Goal: Task Accomplishment & Management: Complete application form

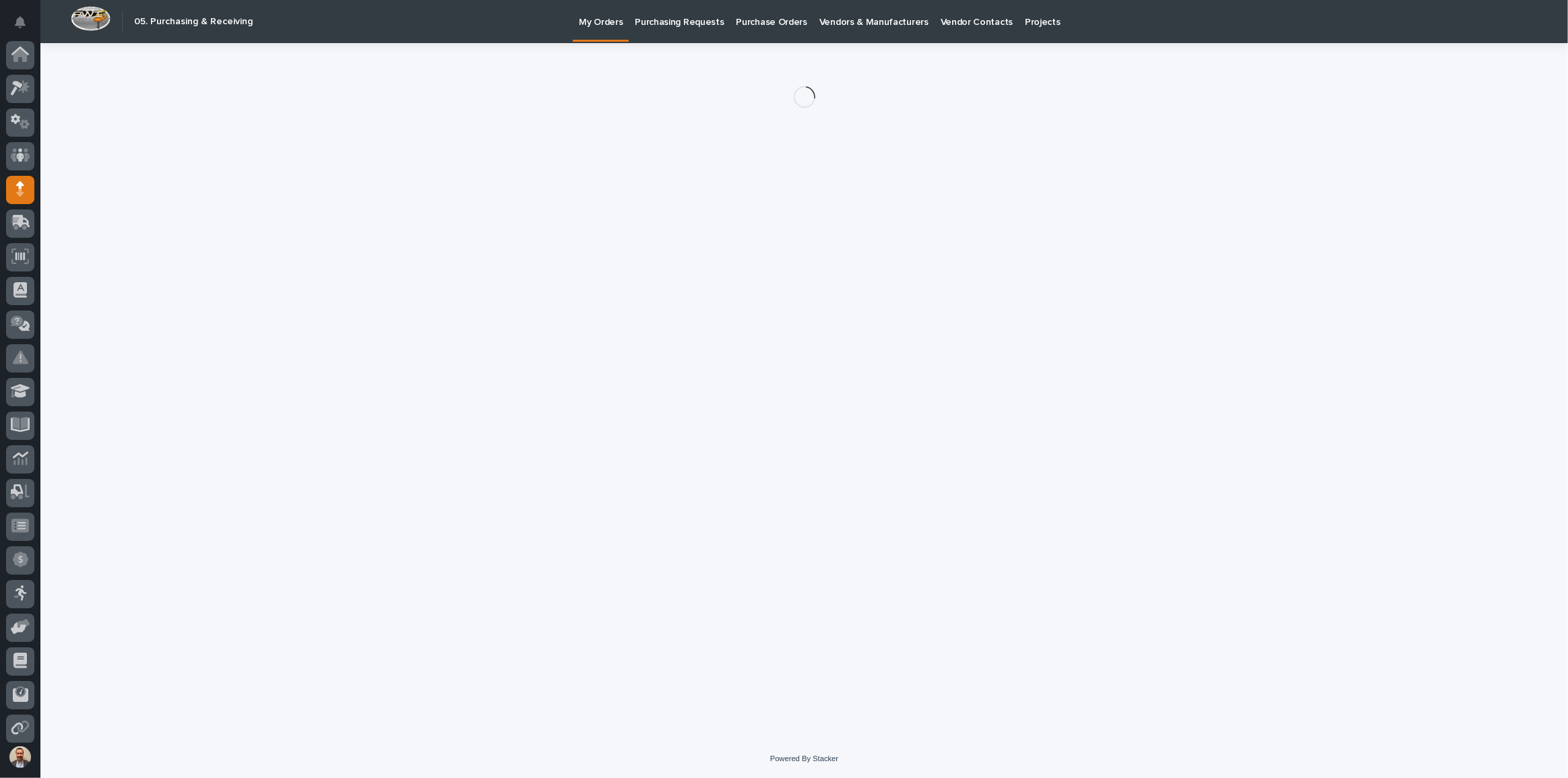
scroll to position [72, 0]
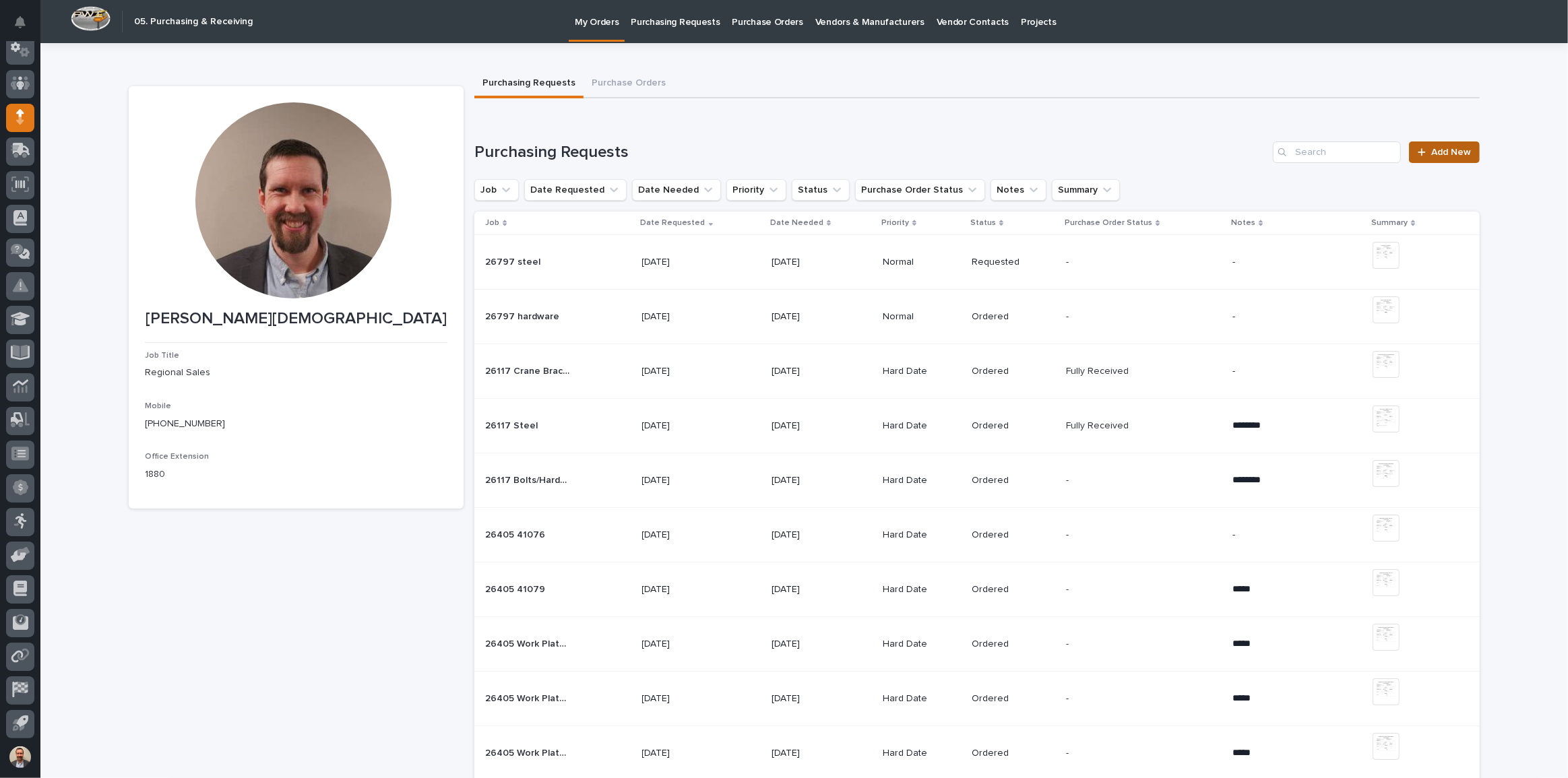
click at [1445, 155] on span "Add New" at bounding box center [1451, 152] width 40 height 9
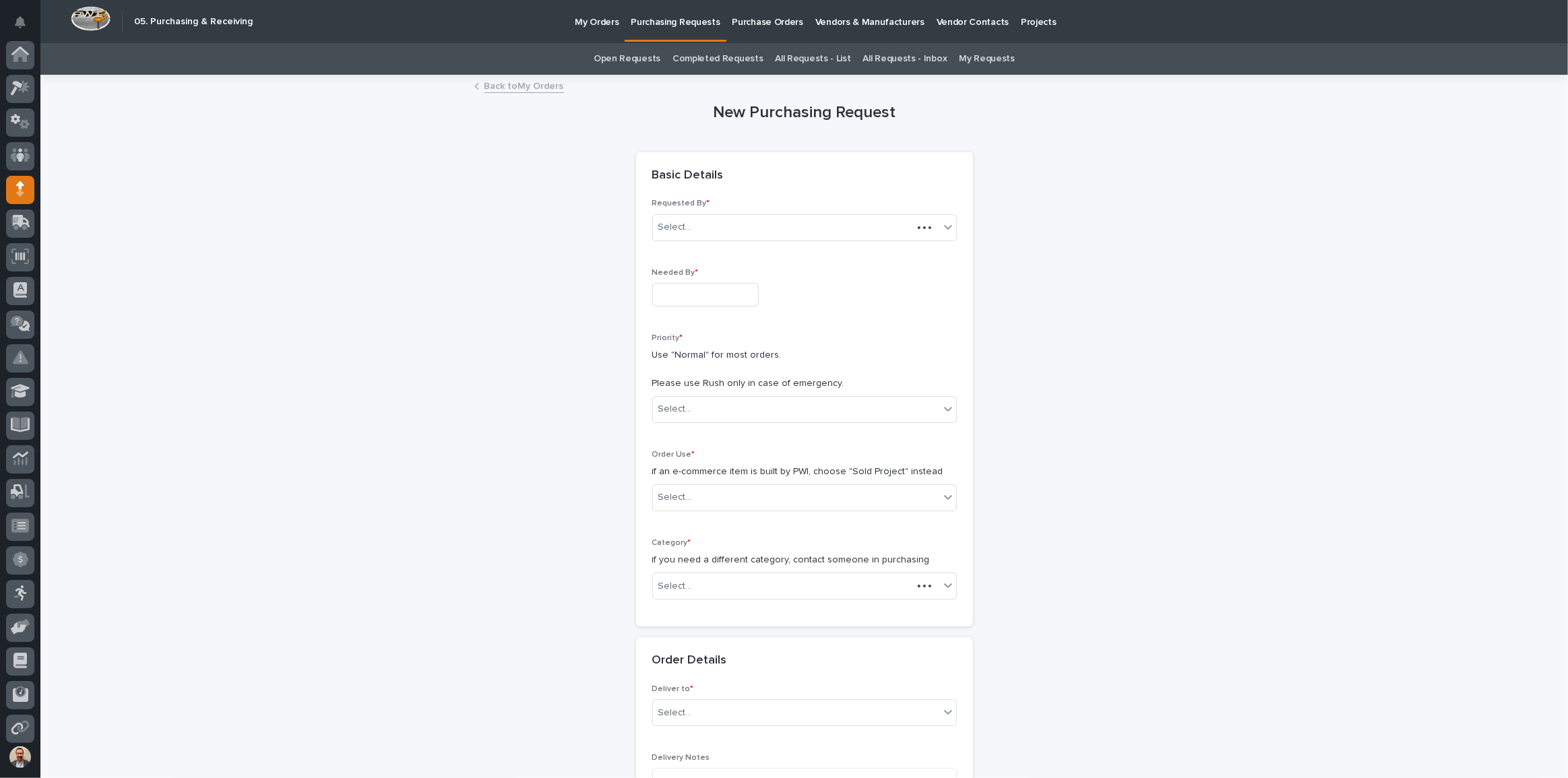
scroll to position [72, 0]
click at [703, 296] on input "text" at bounding box center [705, 295] width 106 height 24
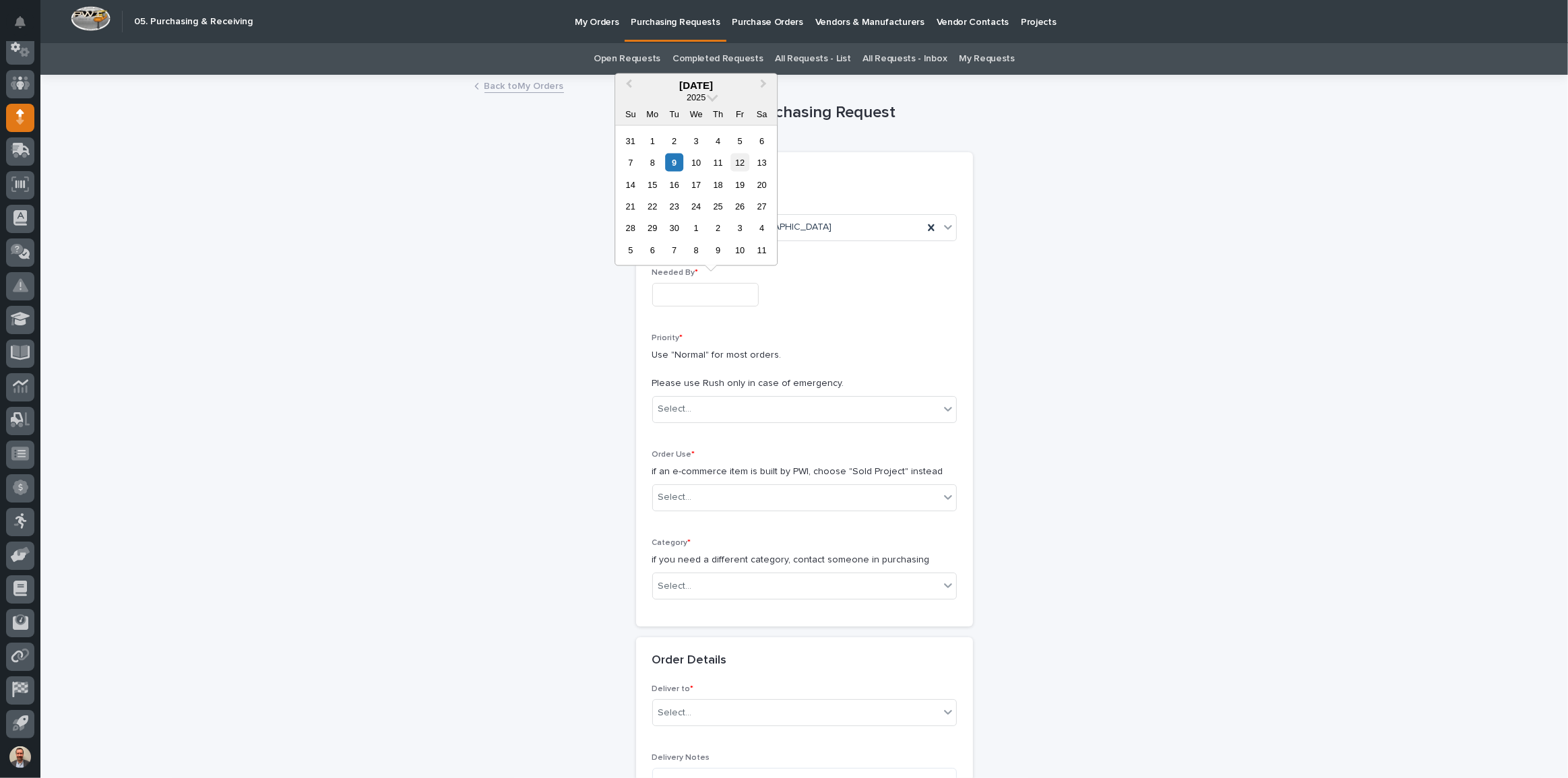
click at [745, 162] on div "12" at bounding box center [740, 163] width 18 height 18
type input "**********"
click at [818, 414] on div "Select..." at bounding box center [796, 410] width 286 height 22
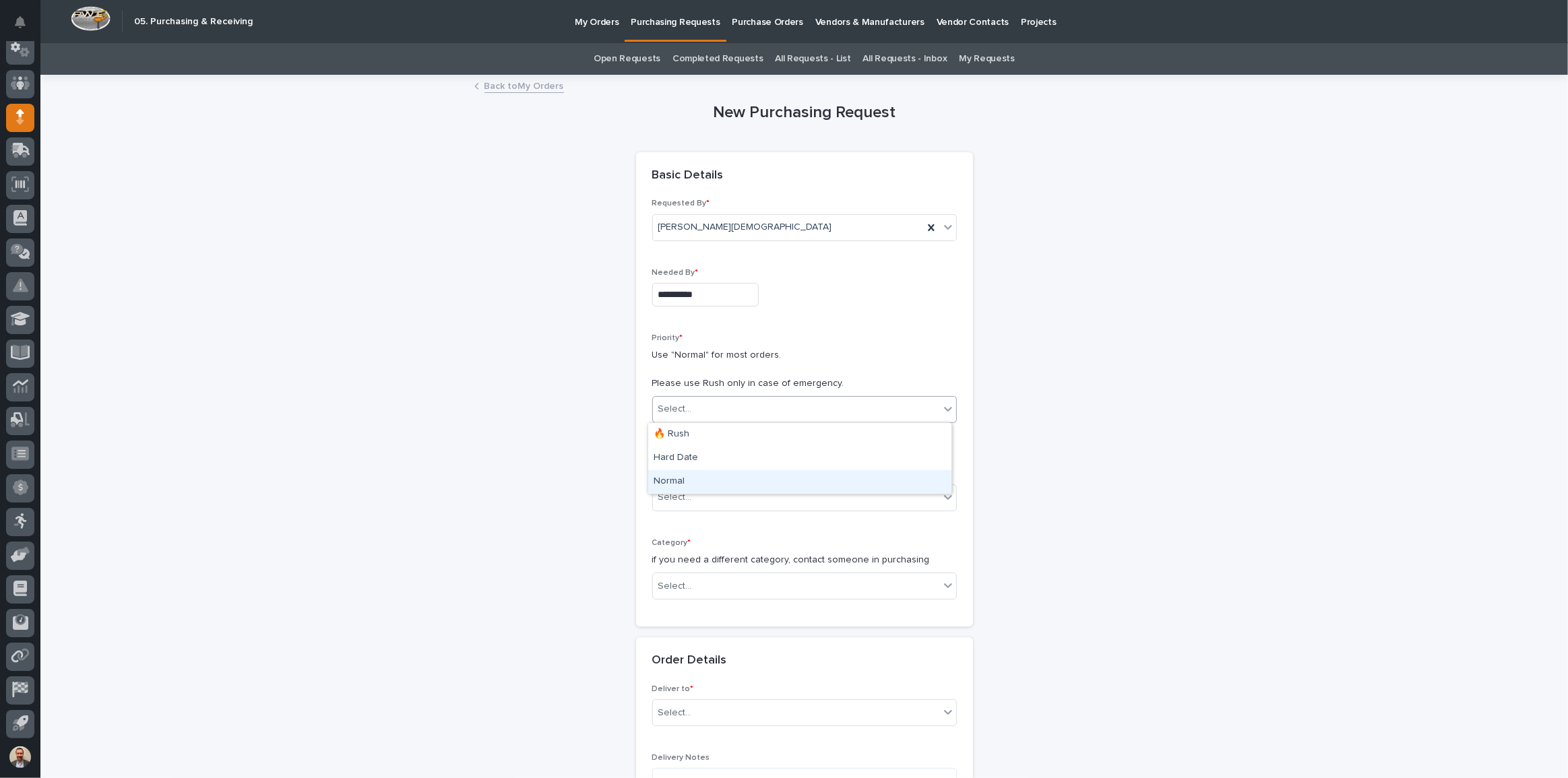
click at [814, 473] on div "Normal" at bounding box center [800, 483] width 304 height 24
click at [792, 497] on div "Select..." at bounding box center [796, 497] width 286 height 22
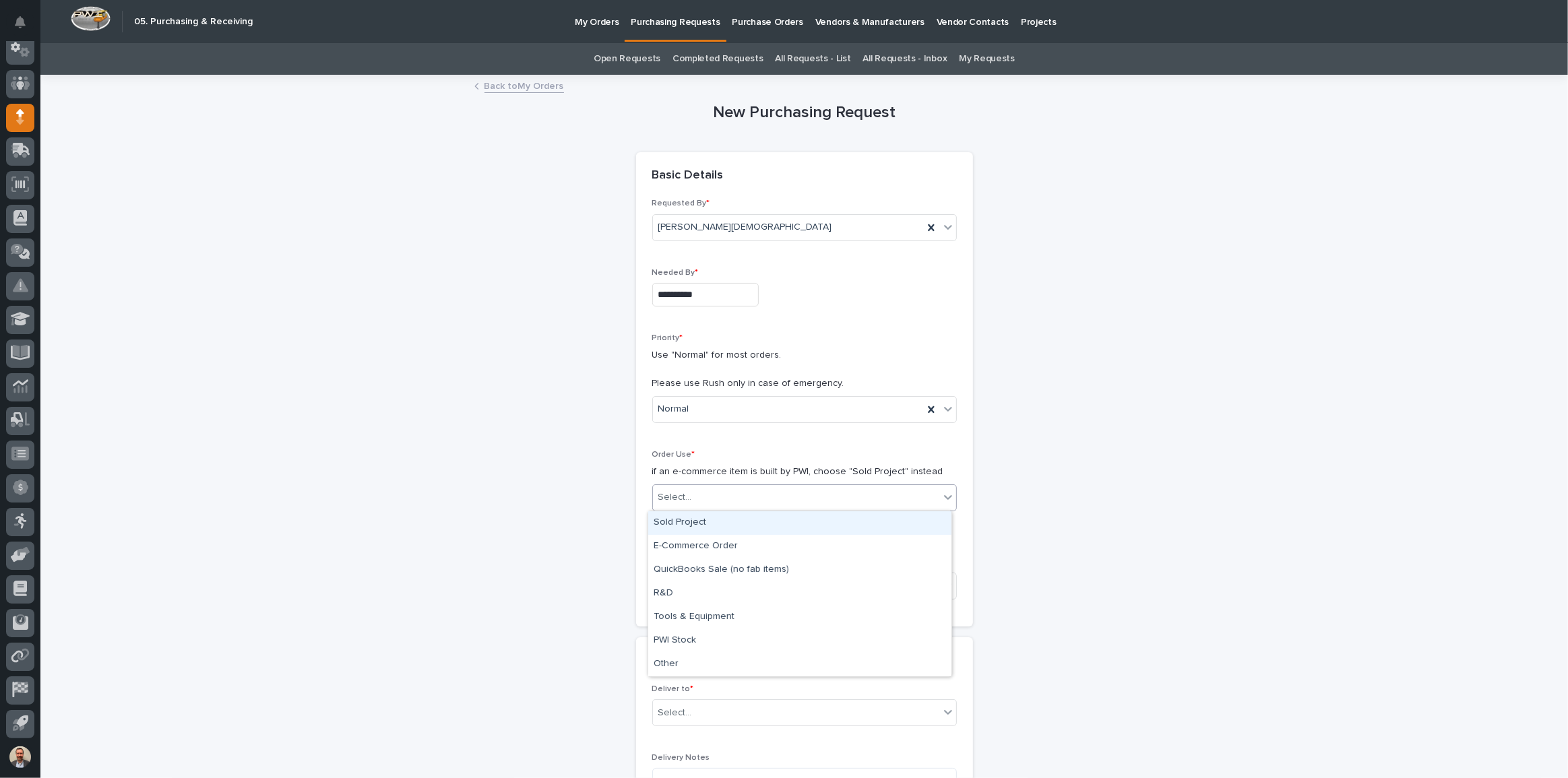
click at [782, 529] on div "Sold Project" at bounding box center [800, 523] width 304 height 24
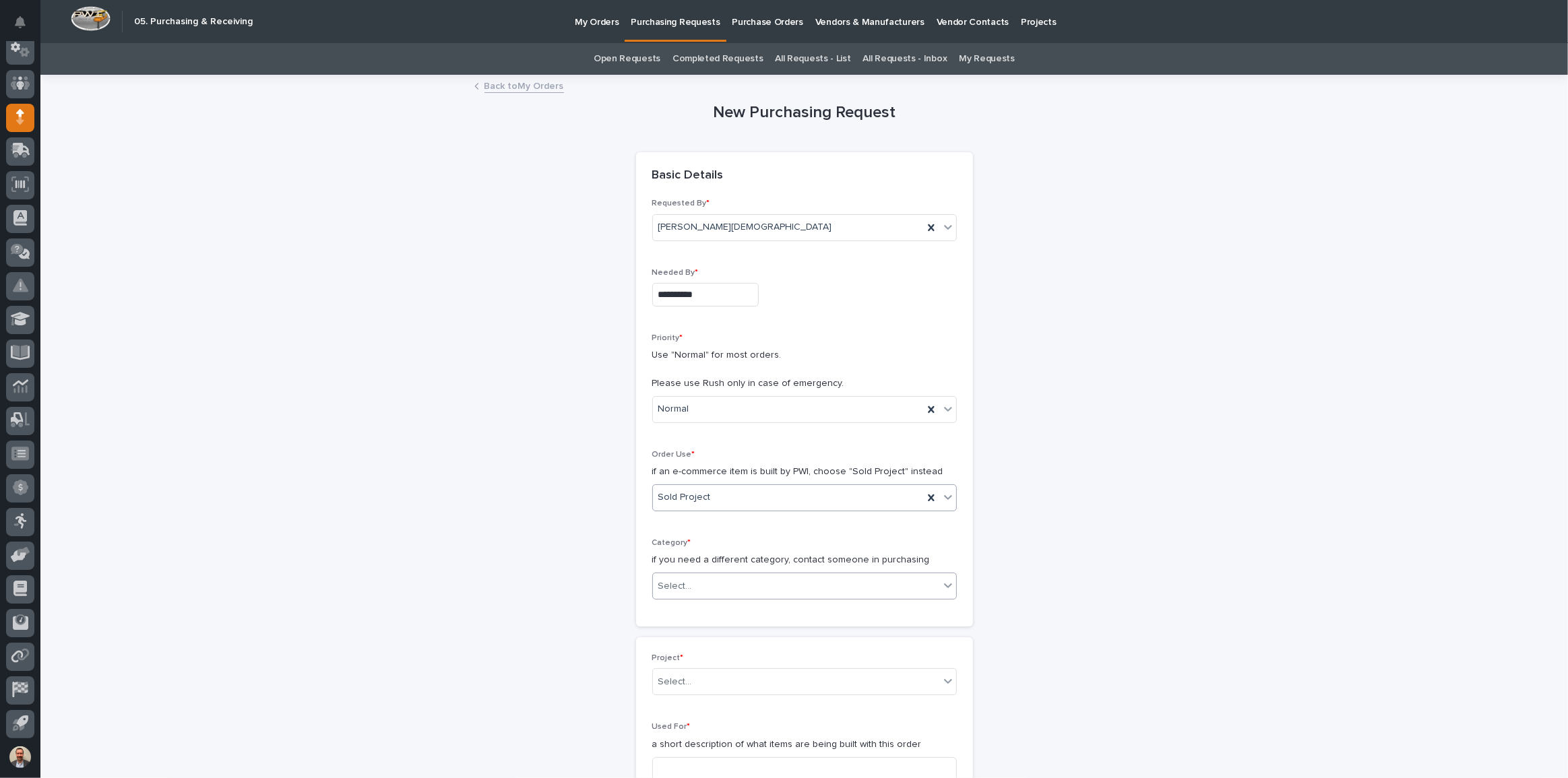
click at [775, 583] on div "Select..." at bounding box center [796, 587] width 286 height 22
click at [781, 737] on div "Steel" at bounding box center [800, 745] width 304 height 24
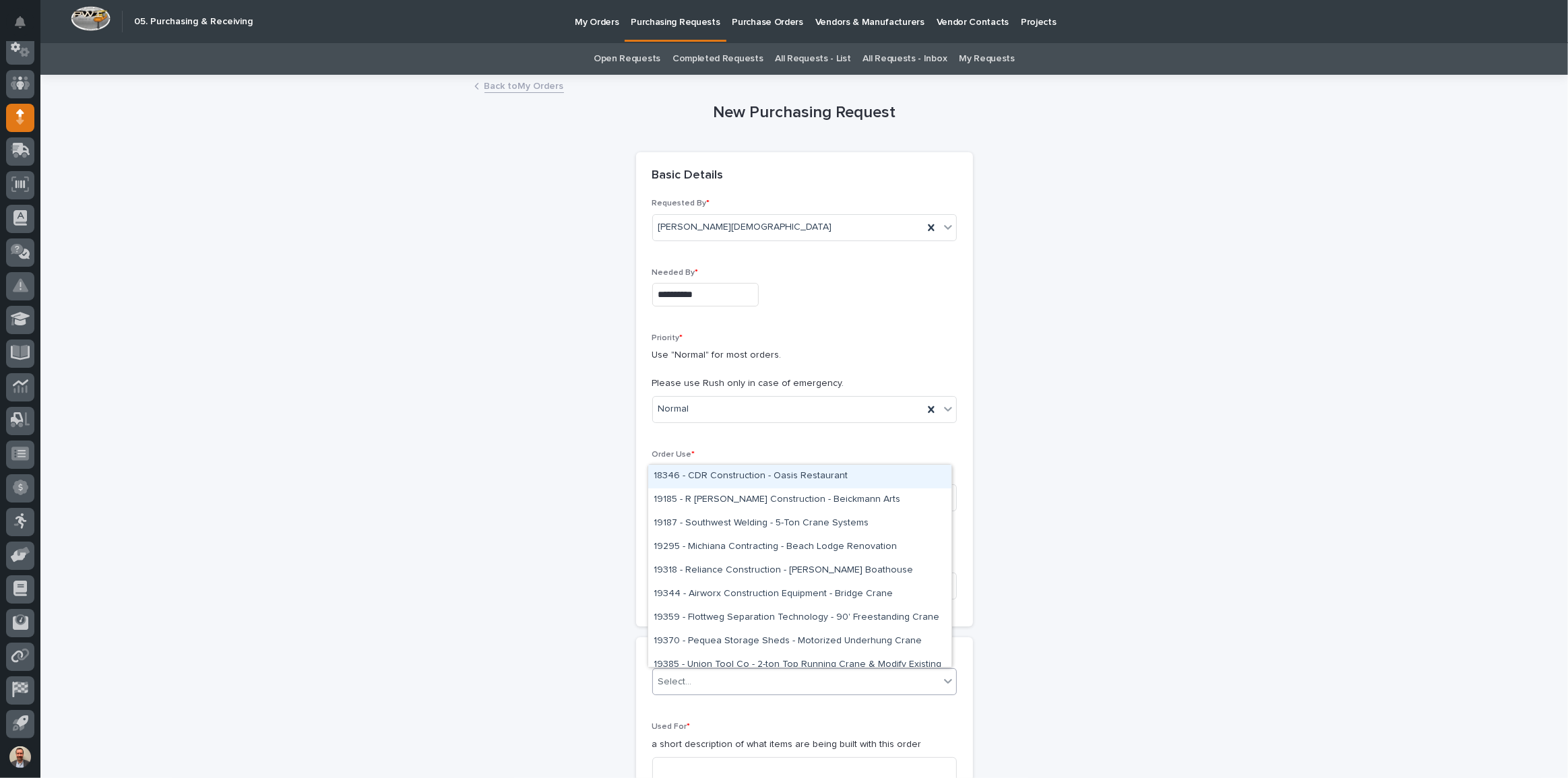
click at [775, 679] on div "Select..." at bounding box center [796, 682] width 286 height 22
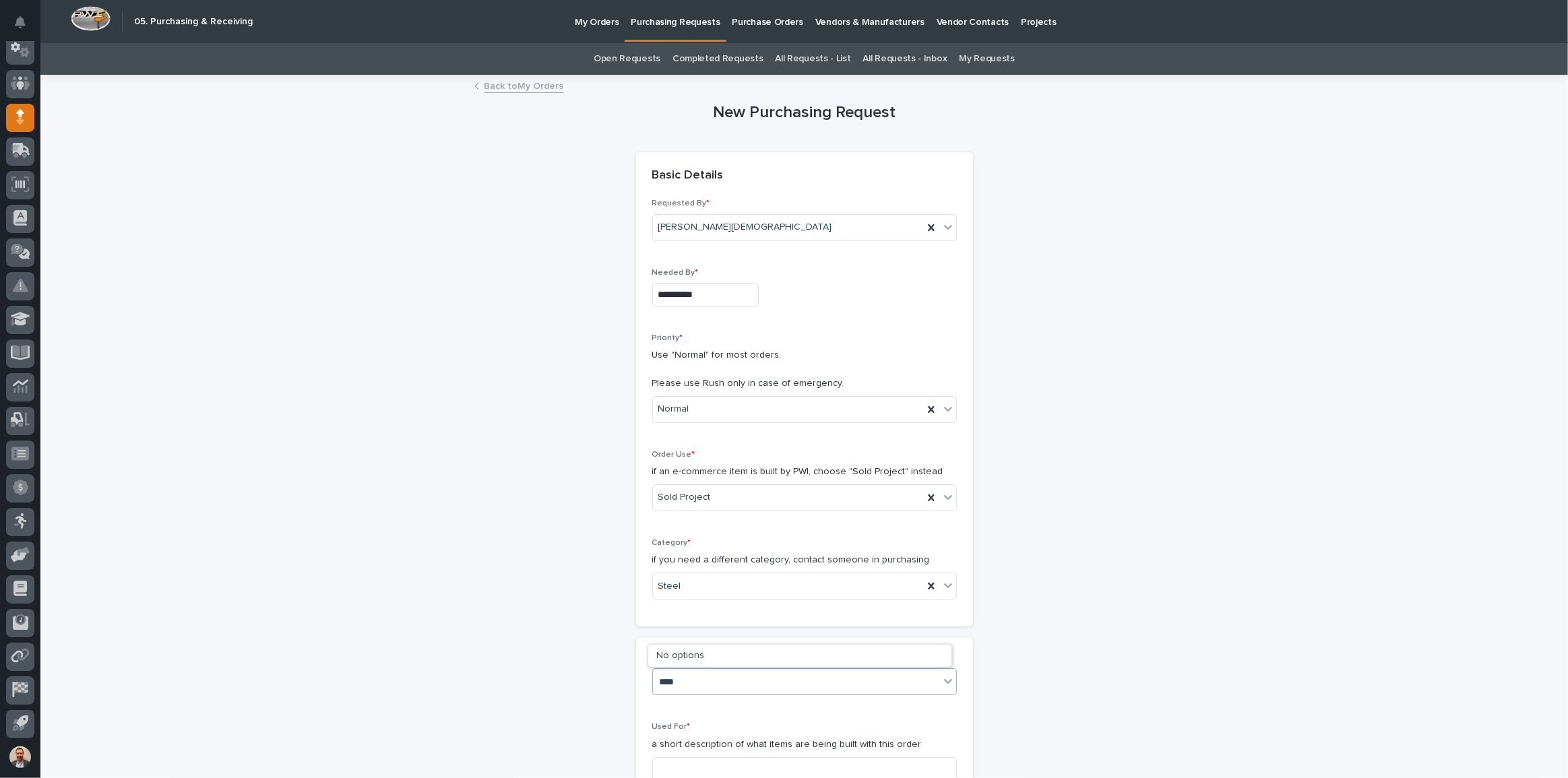
type input "*****"
click at [772, 651] on div "26405 - [GEOGRAPHIC_DATA] Chemical - Work Platform" at bounding box center [800, 655] width 304 height 24
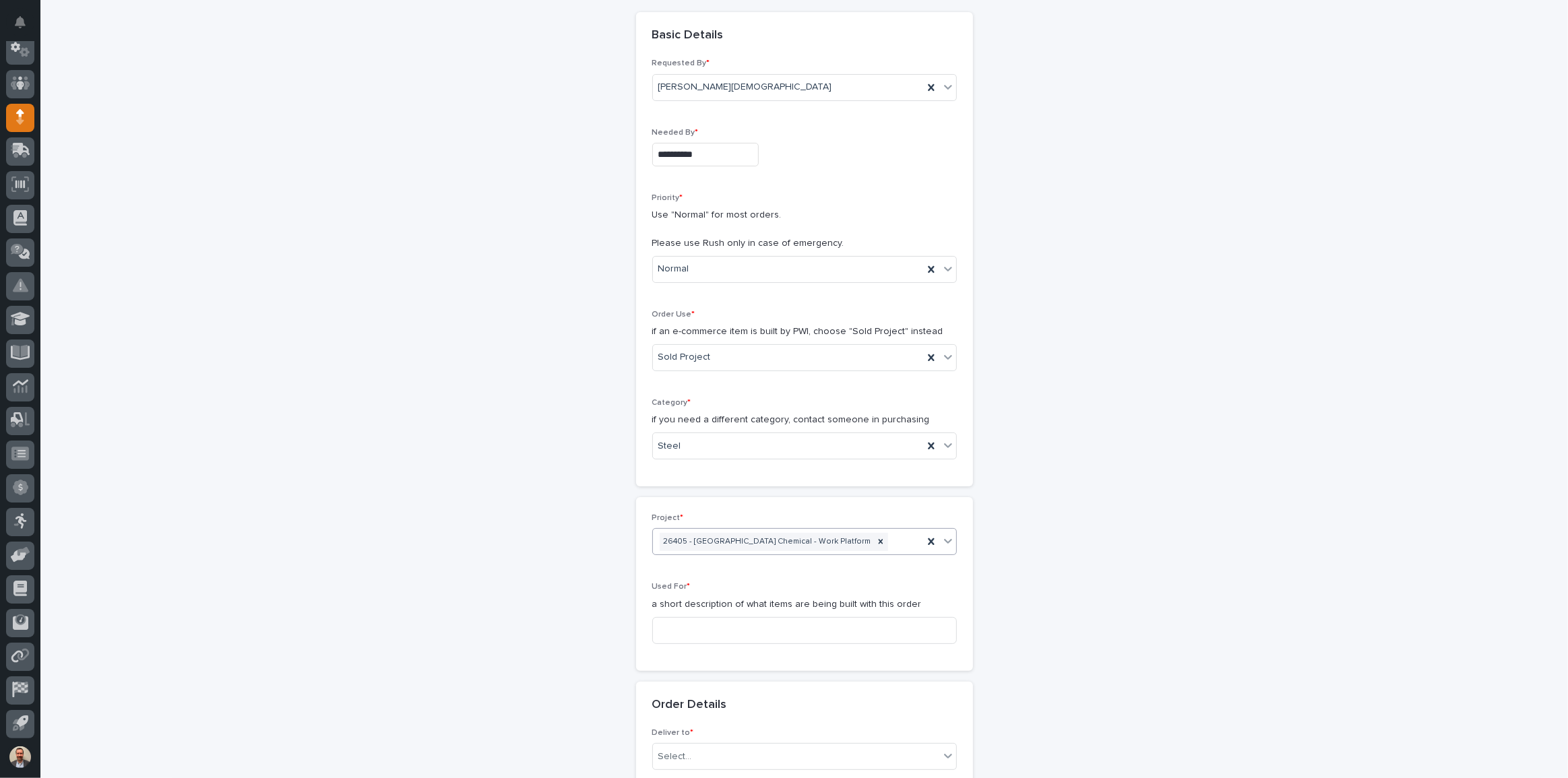
scroll to position [144, 0]
click at [751, 614] on input at bounding box center [805, 627] width 305 height 27
type input "P"
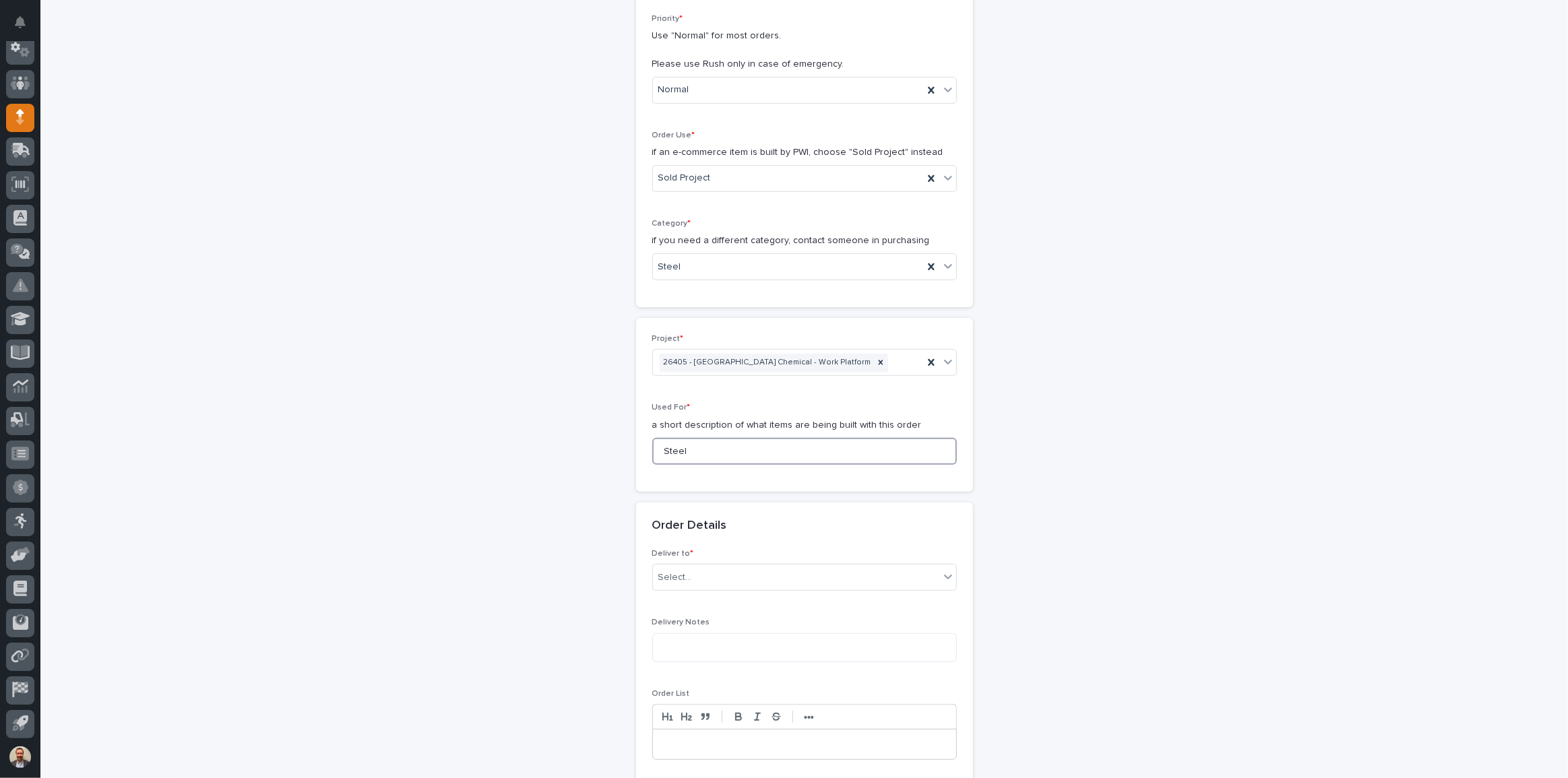
scroll to position [326, 0]
type input "Steel"
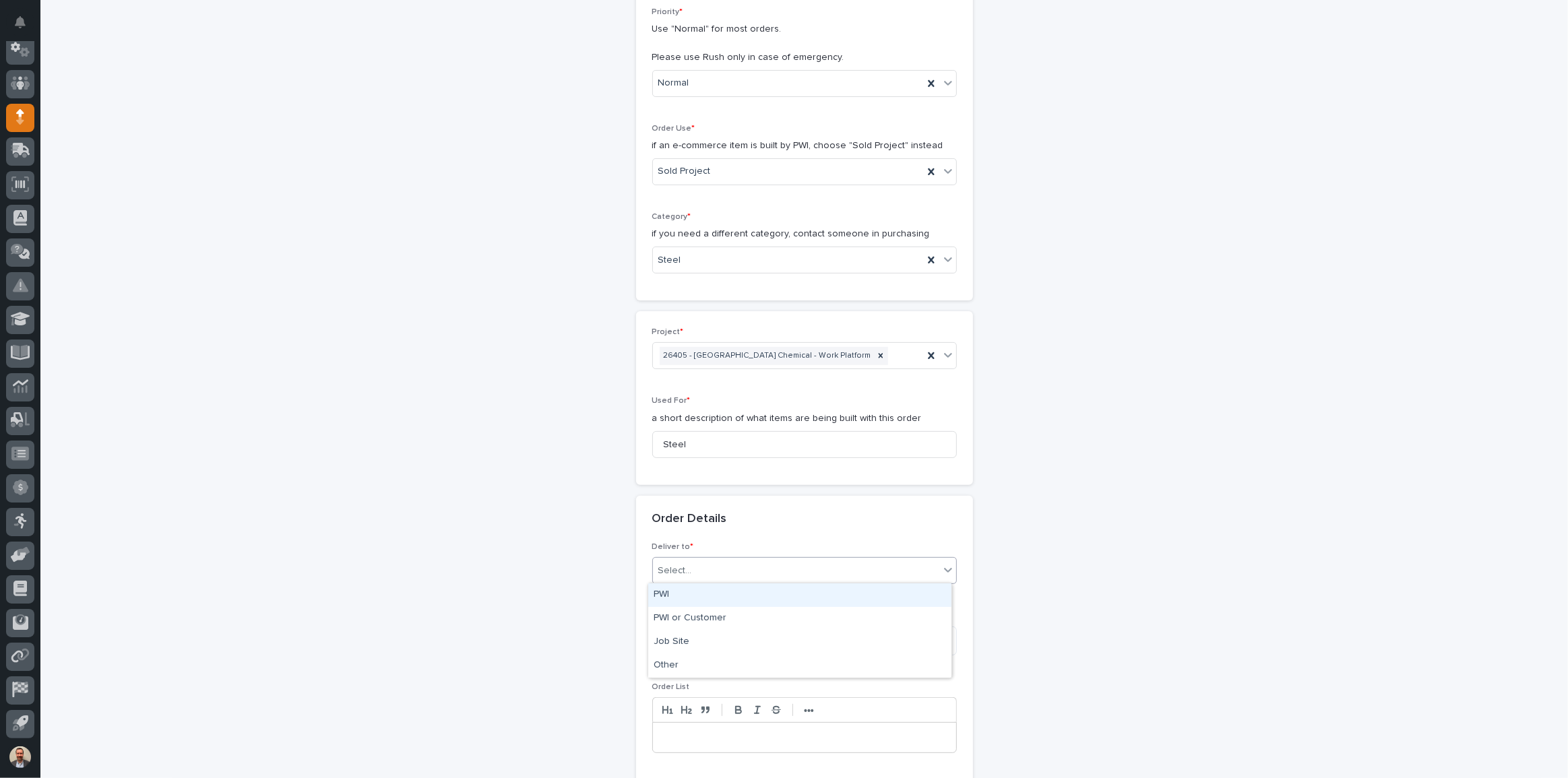
click at [746, 569] on div "Select..." at bounding box center [796, 571] width 286 height 22
click at [740, 592] on div "PWI" at bounding box center [800, 595] width 304 height 24
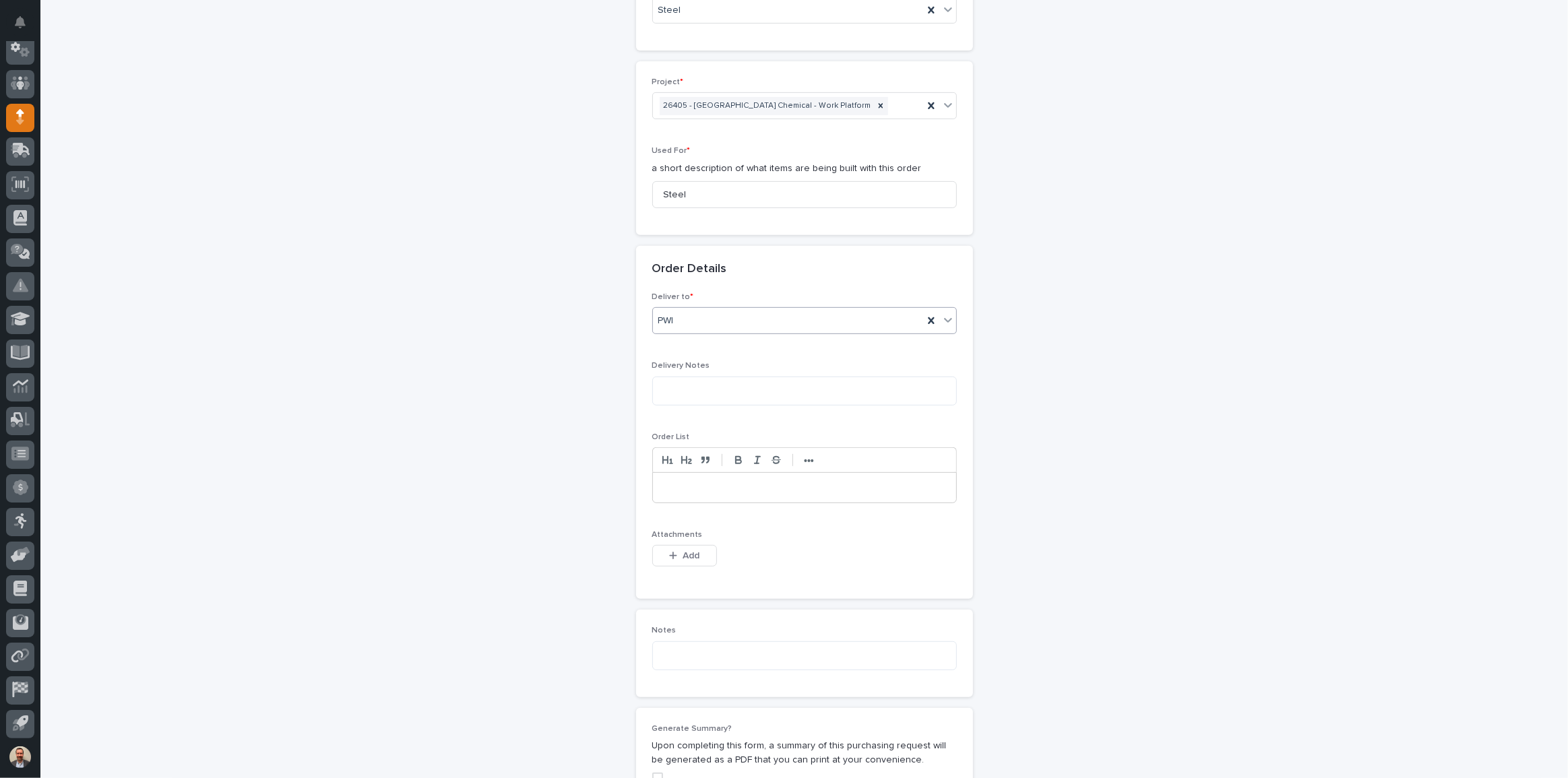
scroll to position [581, 0]
click at [683, 554] on span "Add" at bounding box center [691, 552] width 17 height 12
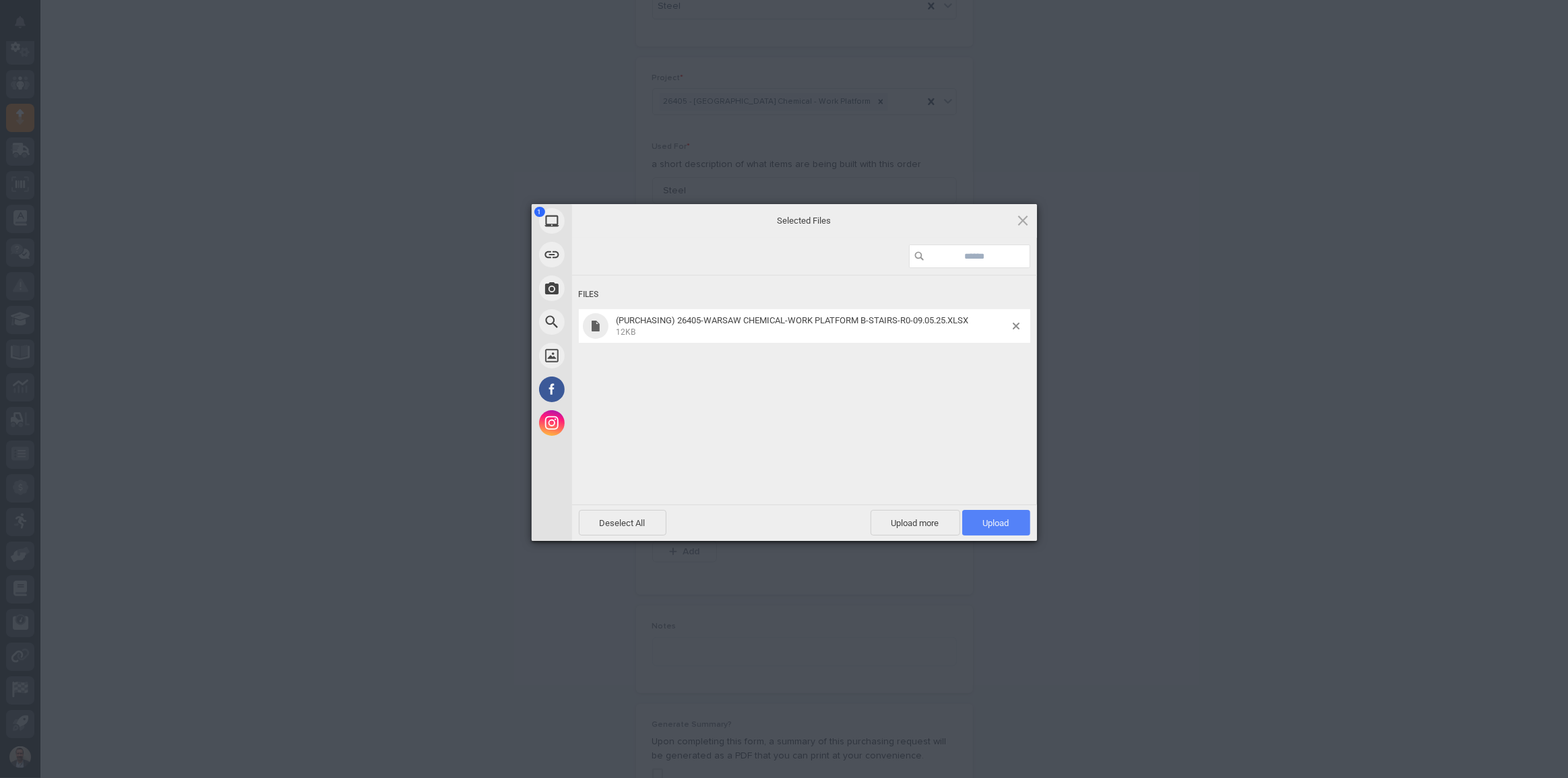
click at [1009, 523] on span "Upload 1" at bounding box center [996, 523] width 26 height 10
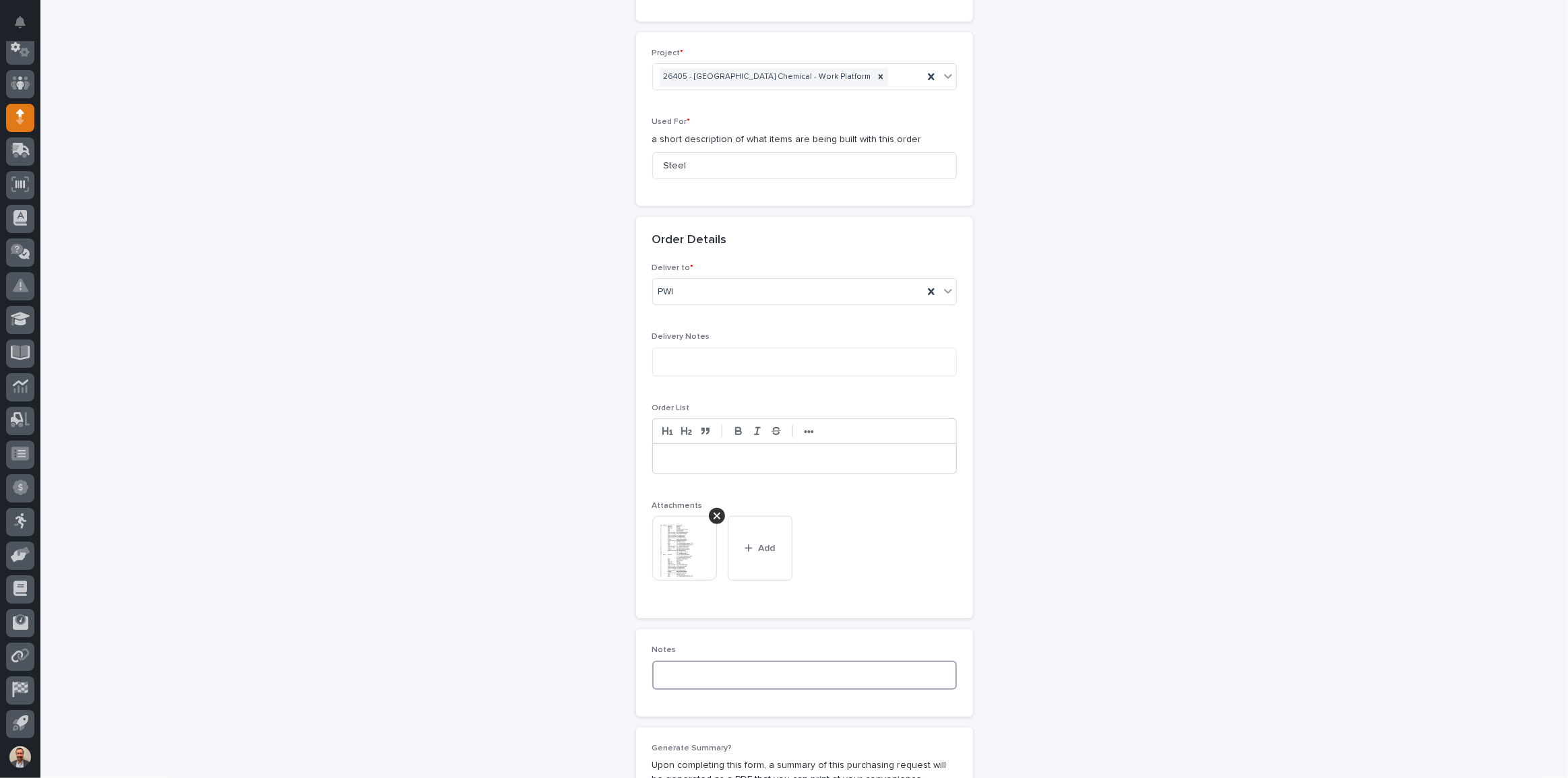
click at [798, 681] on textarea at bounding box center [805, 675] width 305 height 29
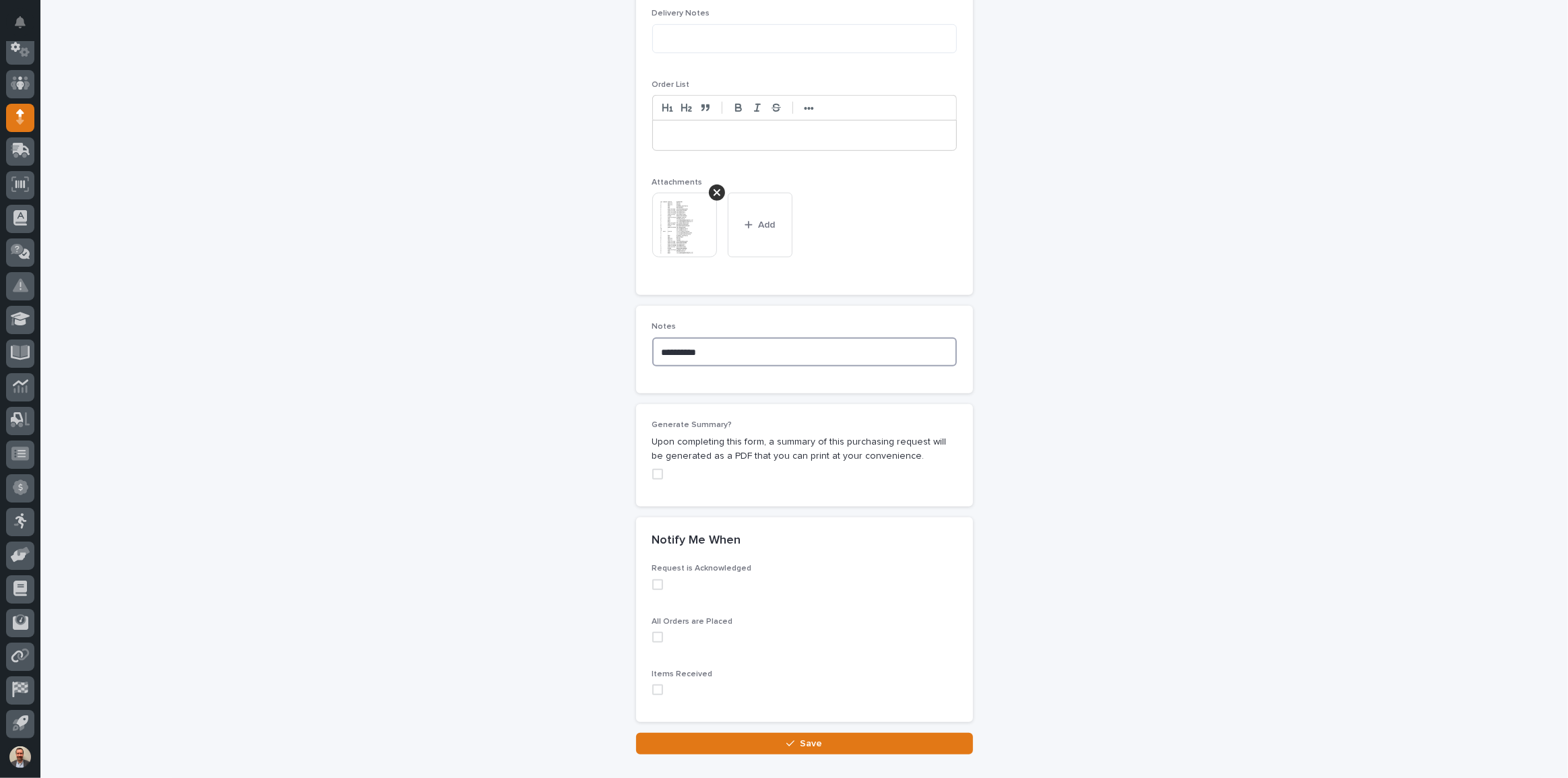
scroll to position [934, 0]
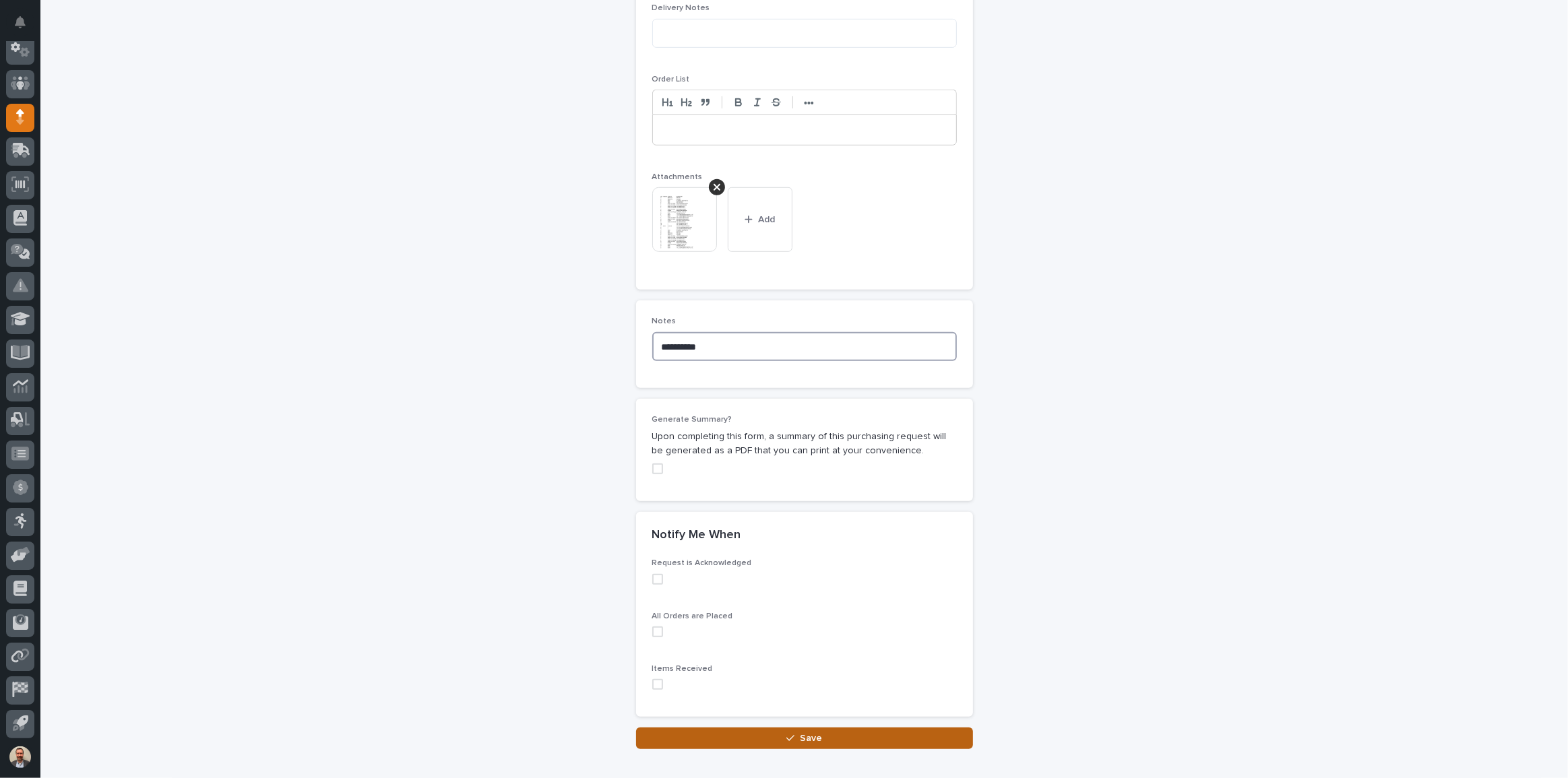
type textarea "**********"
click at [806, 730] on button "Save" at bounding box center [804, 738] width 337 height 21
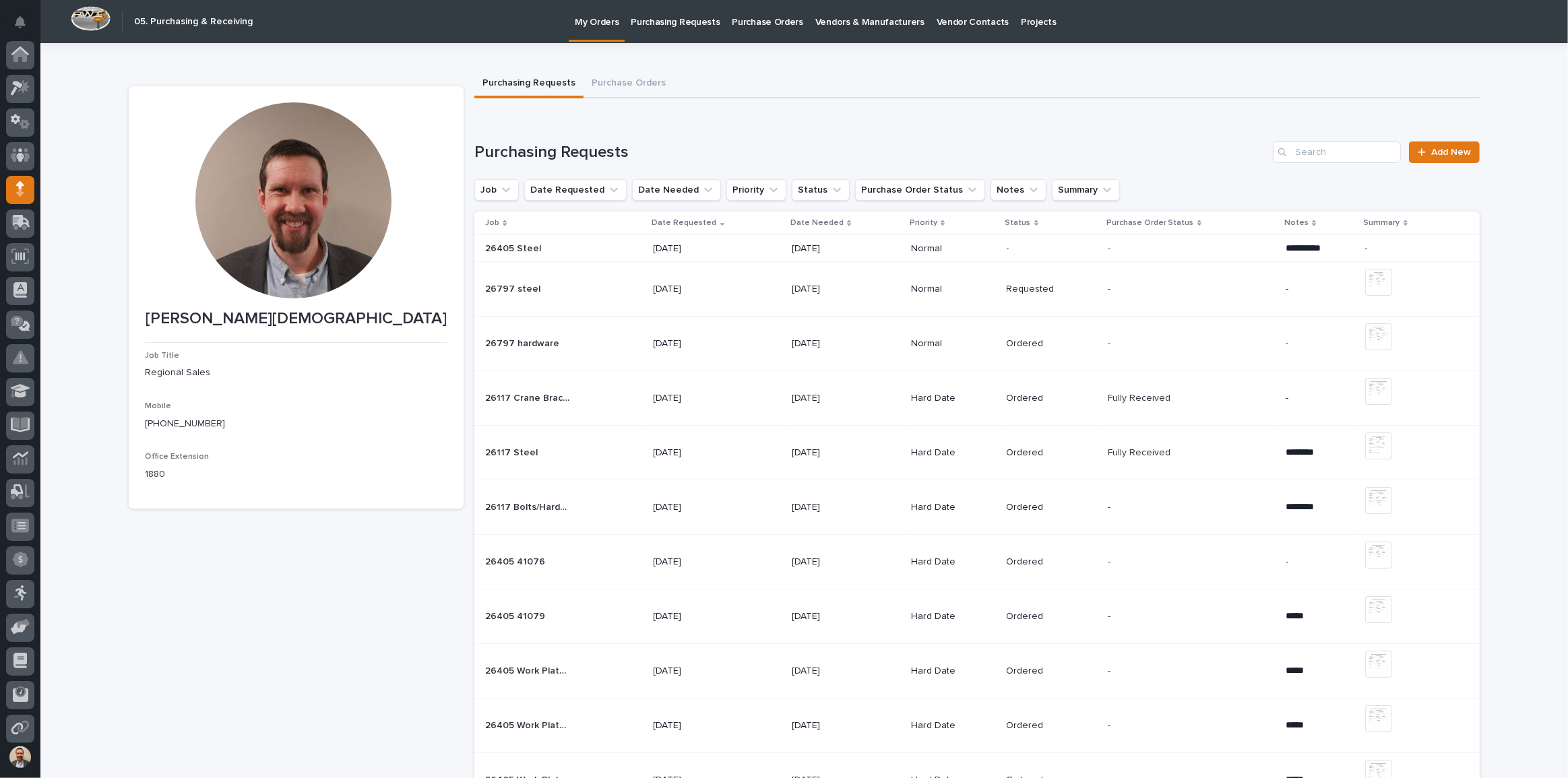
scroll to position [72, 0]
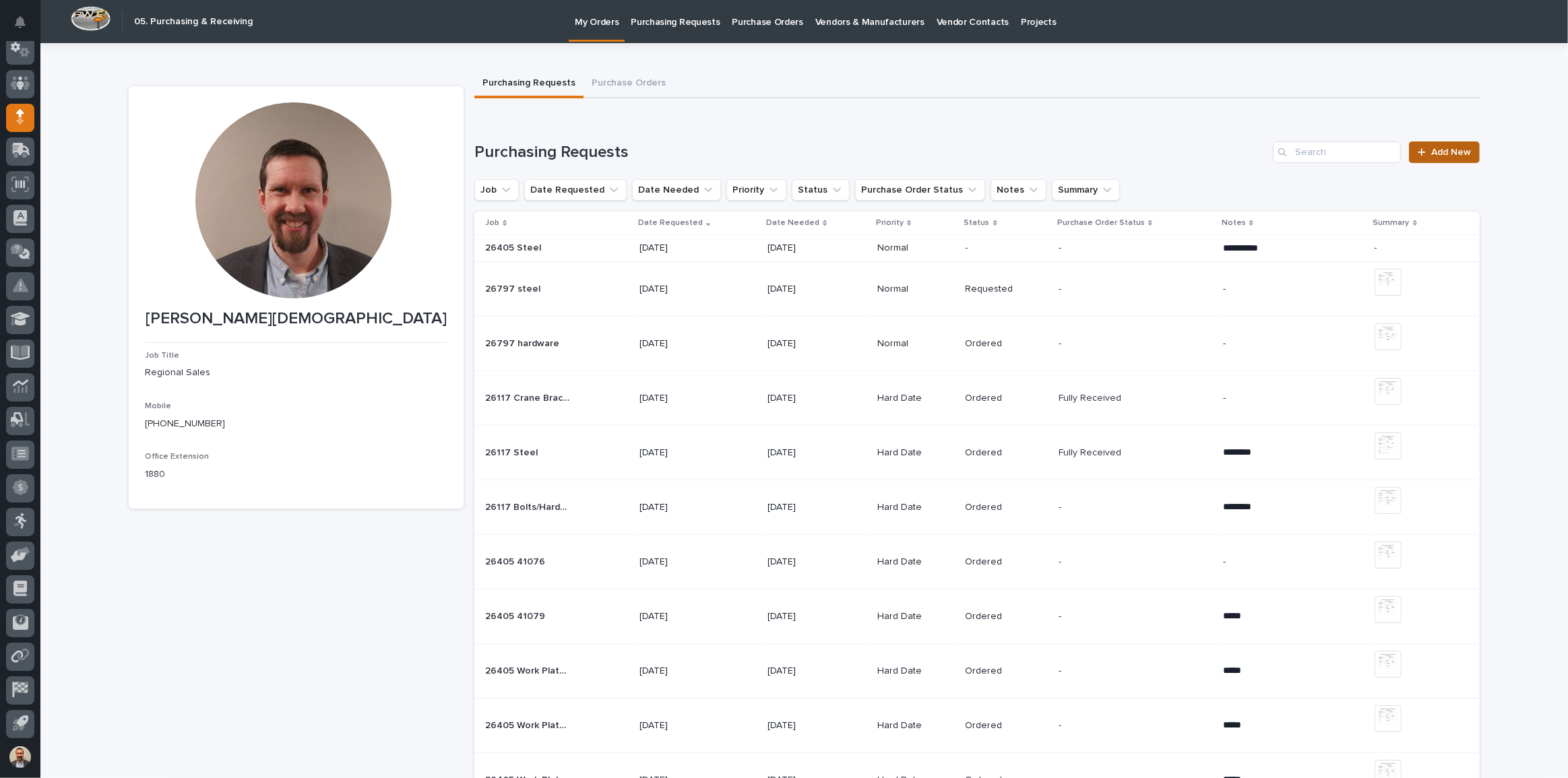
click at [1452, 153] on span "Add New" at bounding box center [1451, 152] width 40 height 9
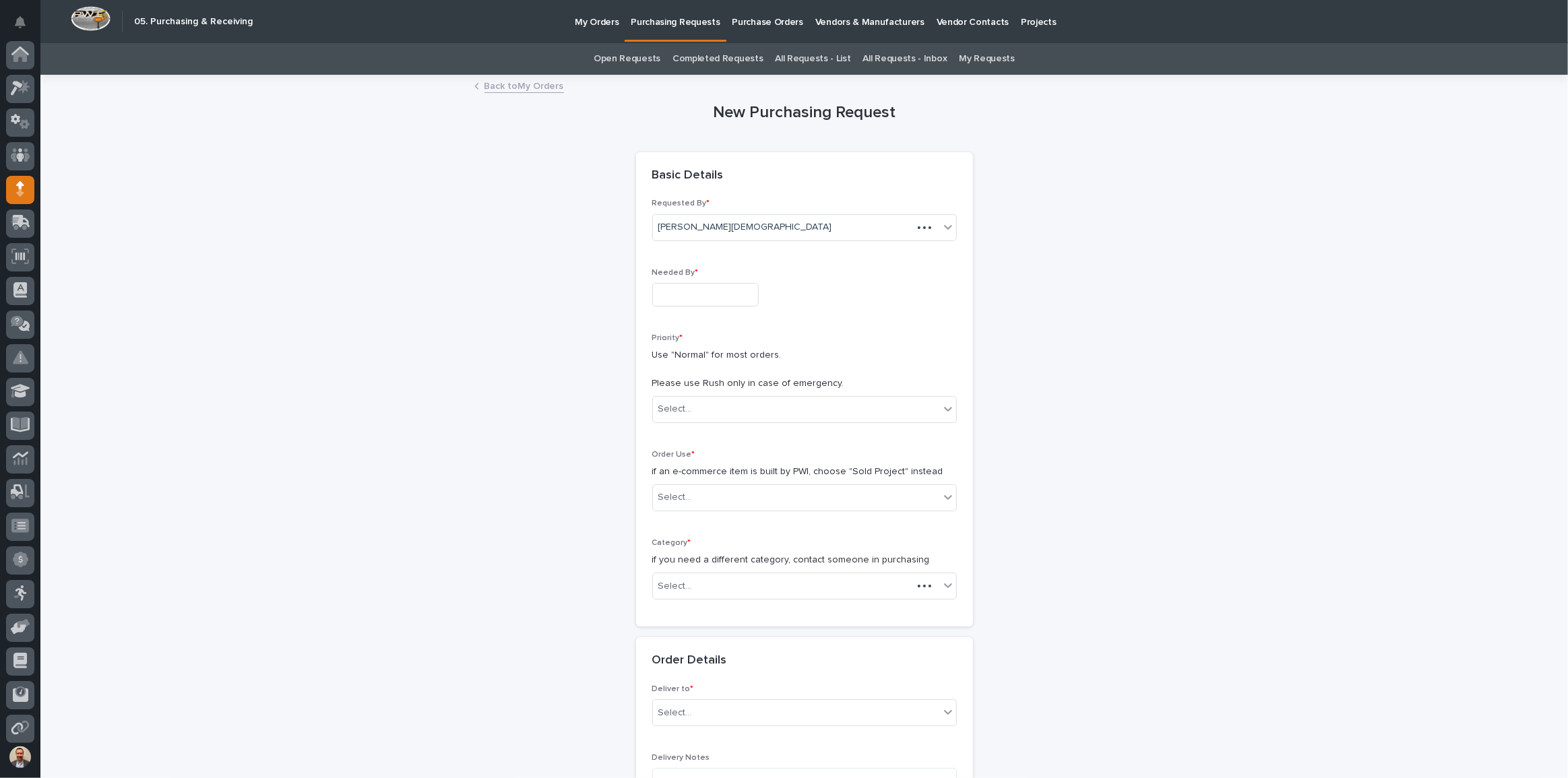
scroll to position [72, 0]
click at [696, 296] on input "text" at bounding box center [705, 295] width 106 height 24
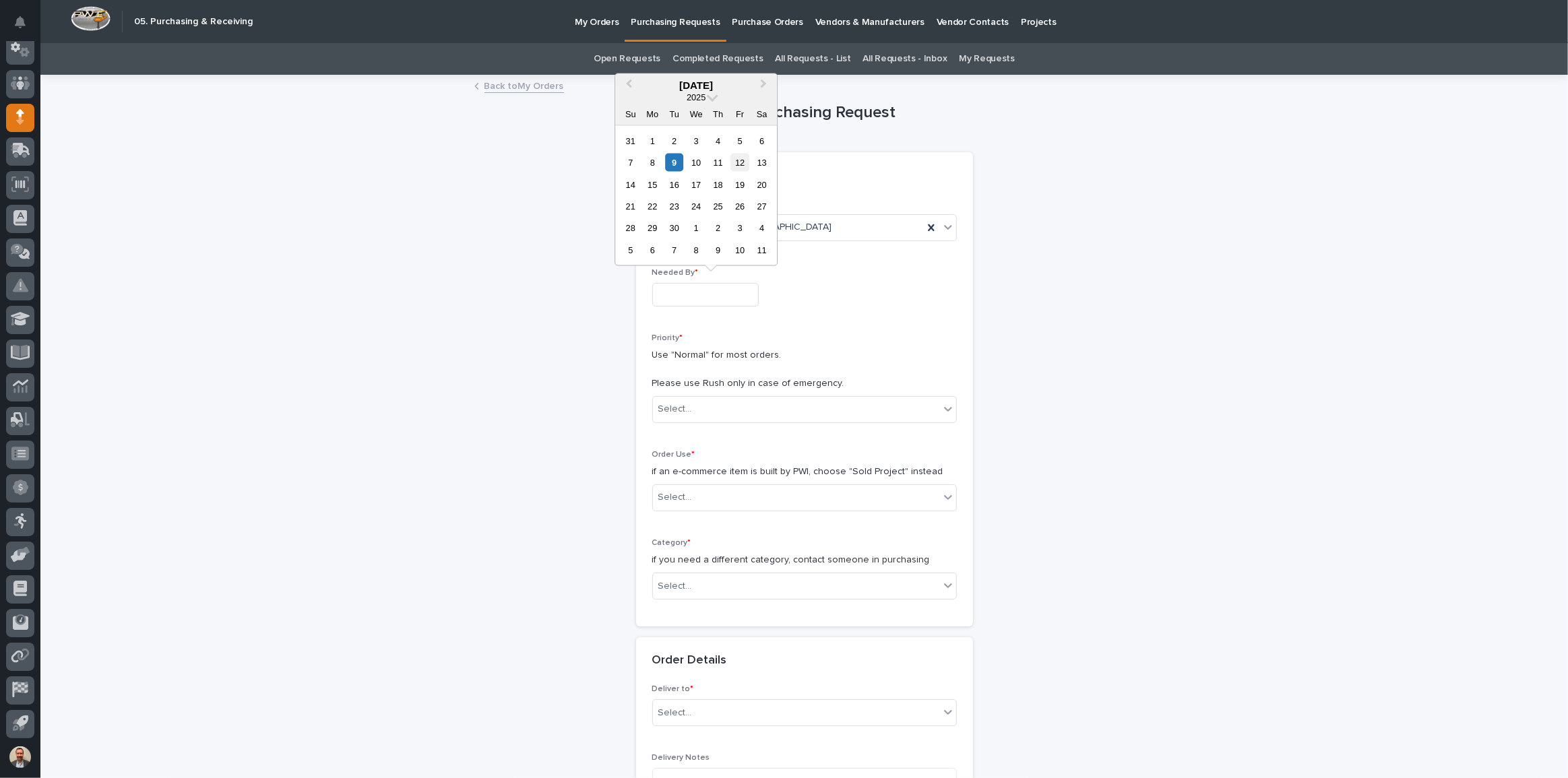
click at [733, 159] on div "12" at bounding box center [740, 163] width 18 height 18
type input "**********"
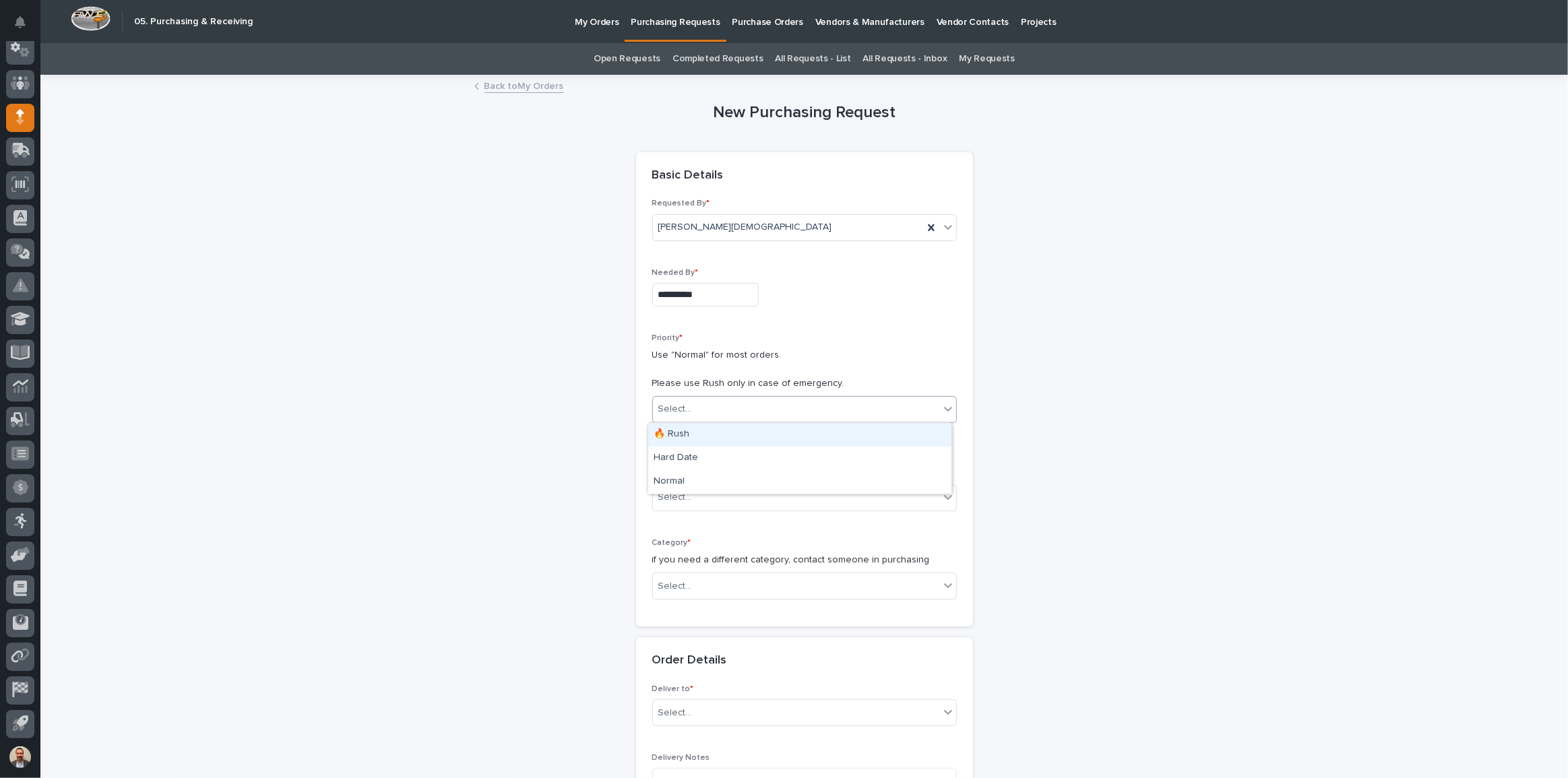
click at [808, 406] on div "Select..." at bounding box center [796, 410] width 286 height 22
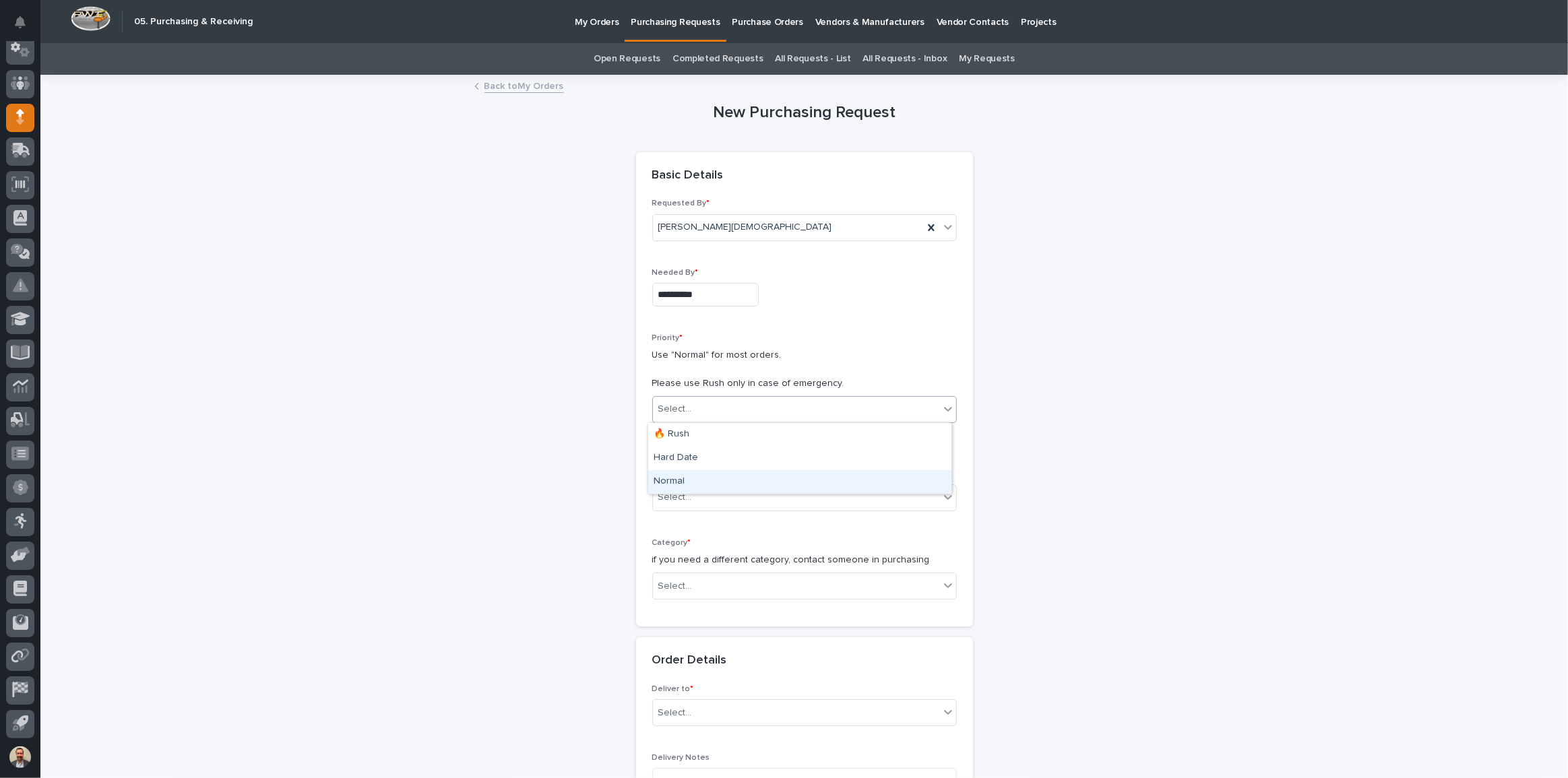
click at [808, 479] on div "Normal" at bounding box center [800, 483] width 304 height 24
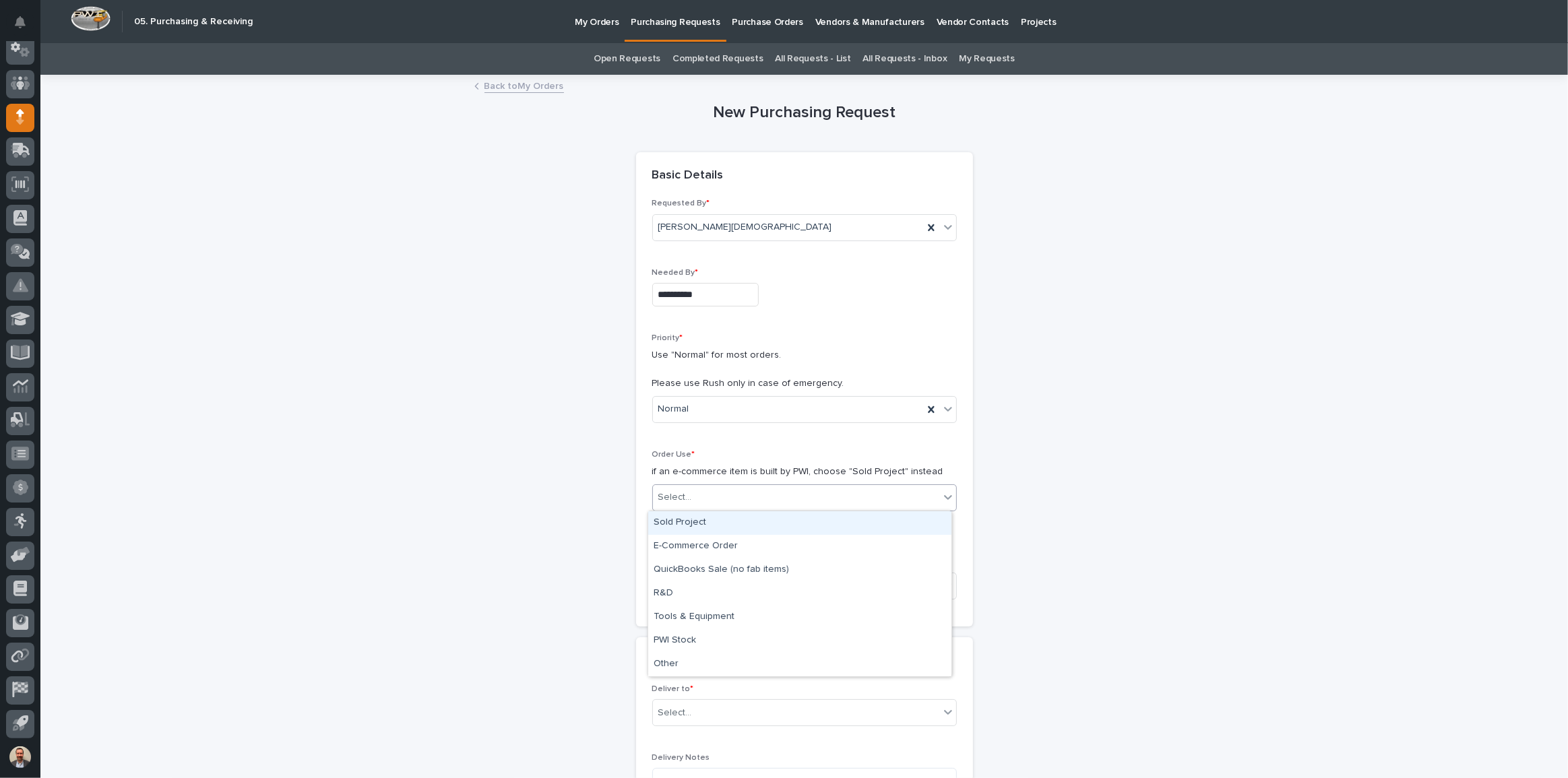
click at [796, 497] on div "Select..." at bounding box center [796, 497] width 286 height 22
click at [782, 524] on div "Sold Project" at bounding box center [800, 523] width 304 height 24
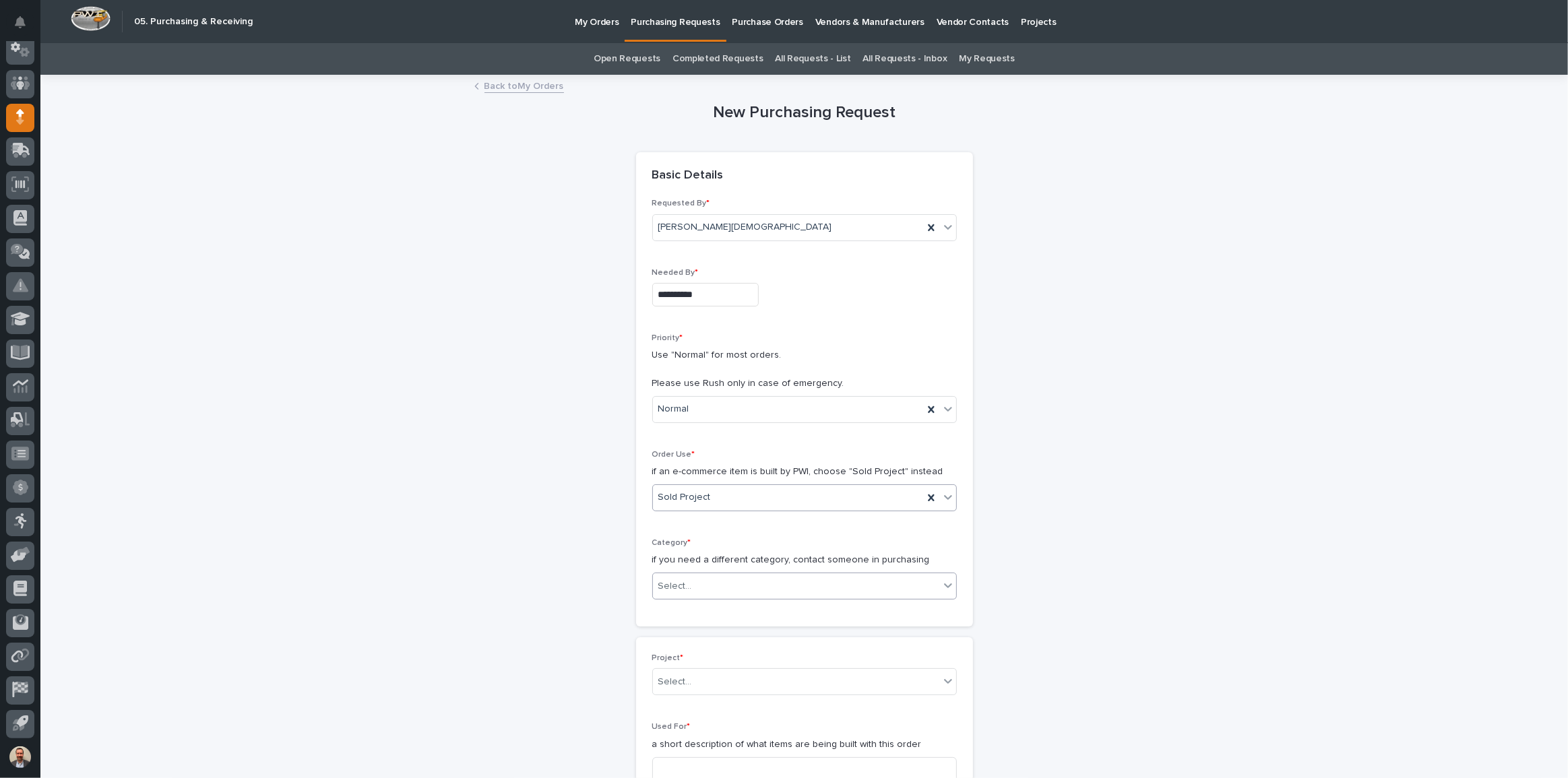
click at [777, 586] on div "Select..." at bounding box center [796, 587] width 286 height 22
click at [777, 731] on div "Parts & Hardware" at bounding box center [800, 730] width 304 height 24
click at [741, 675] on div "Select..." at bounding box center [796, 682] width 286 height 22
type input "*****"
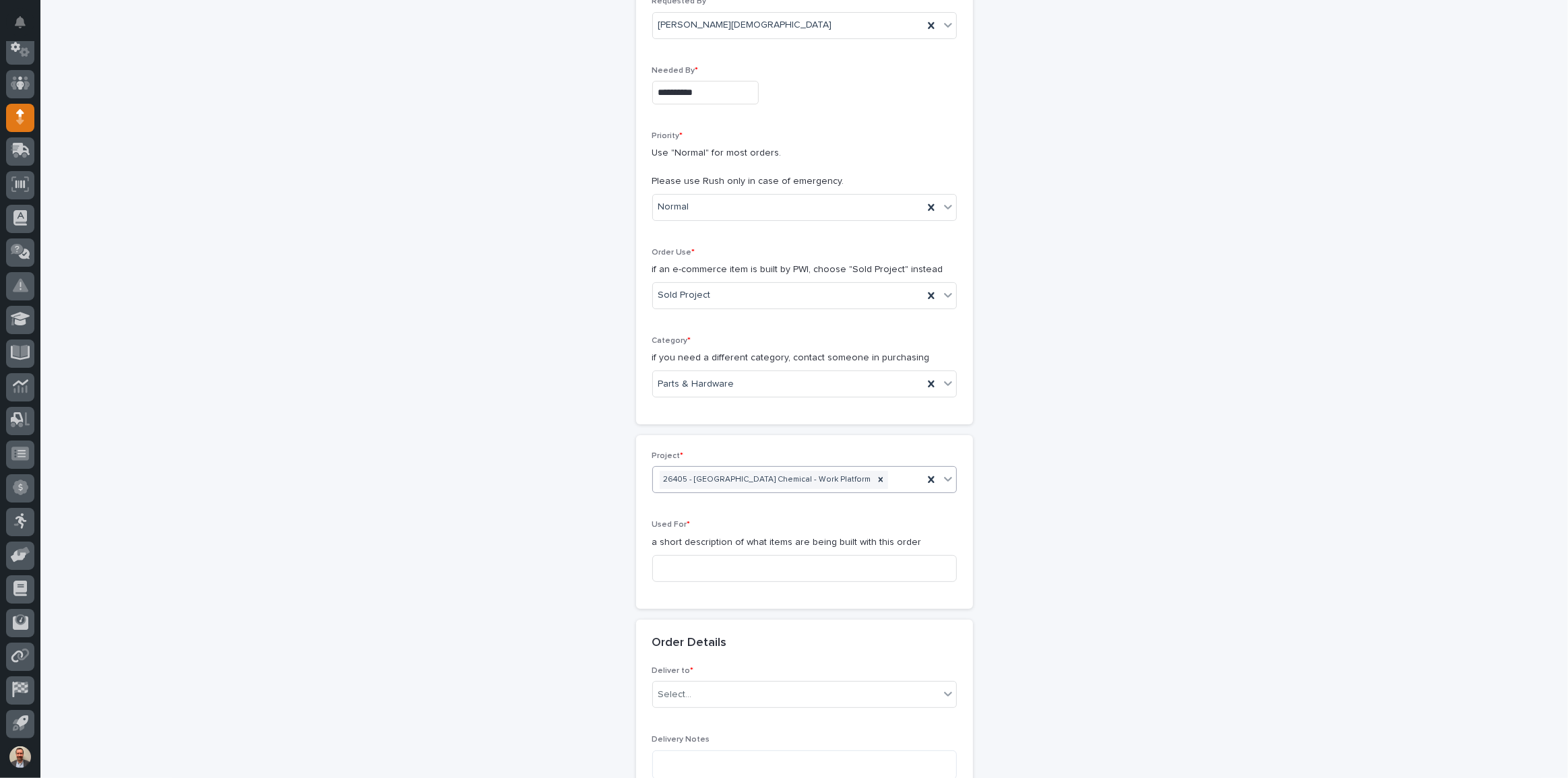
scroll to position [209, 0]
click at [726, 561] on input at bounding box center [805, 561] width 305 height 27
type input "Hardware"
click at [841, 689] on div "Select..." at bounding box center [796, 688] width 286 height 22
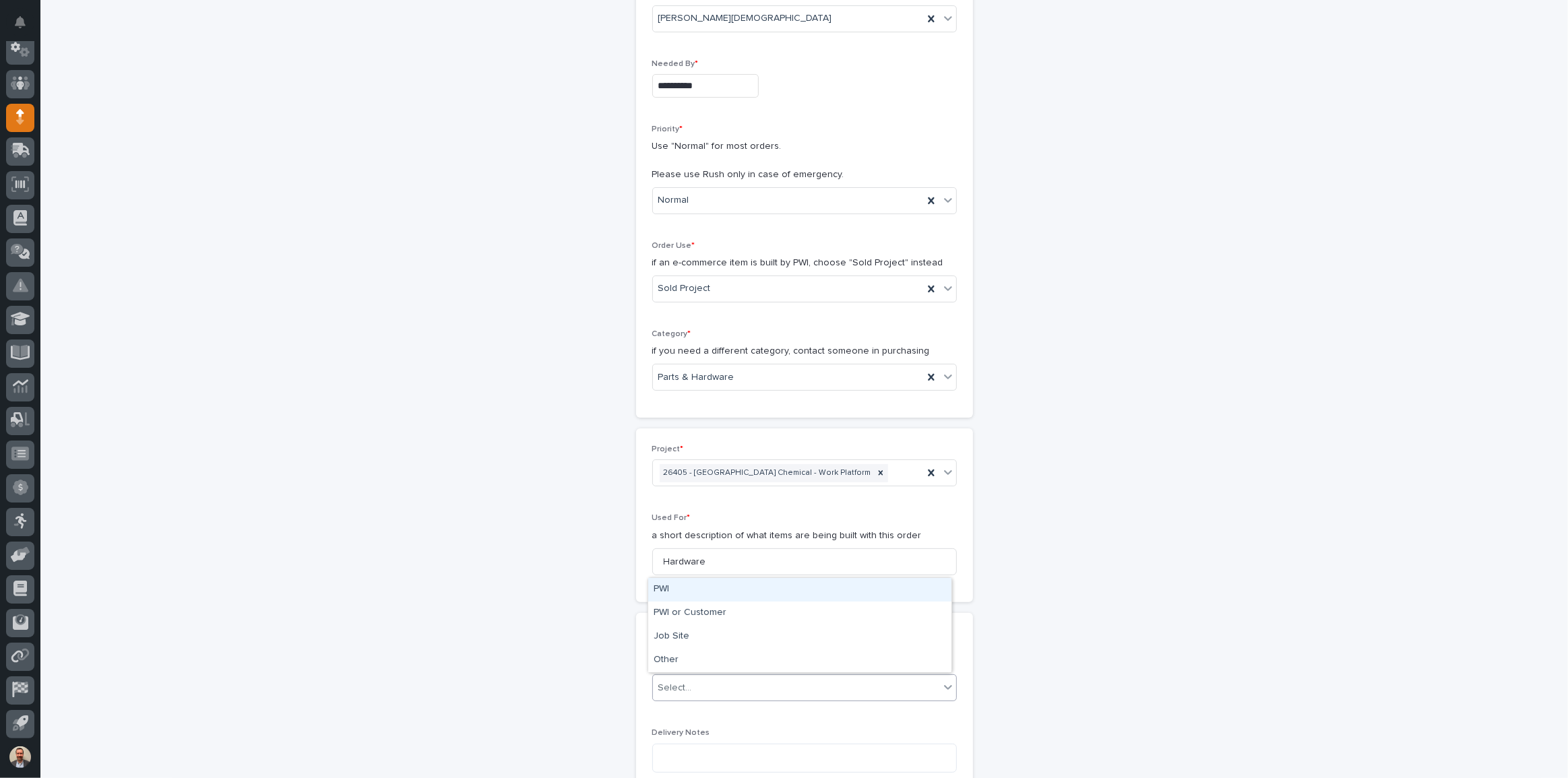
click at [768, 593] on div "PWI" at bounding box center [800, 591] width 304 height 24
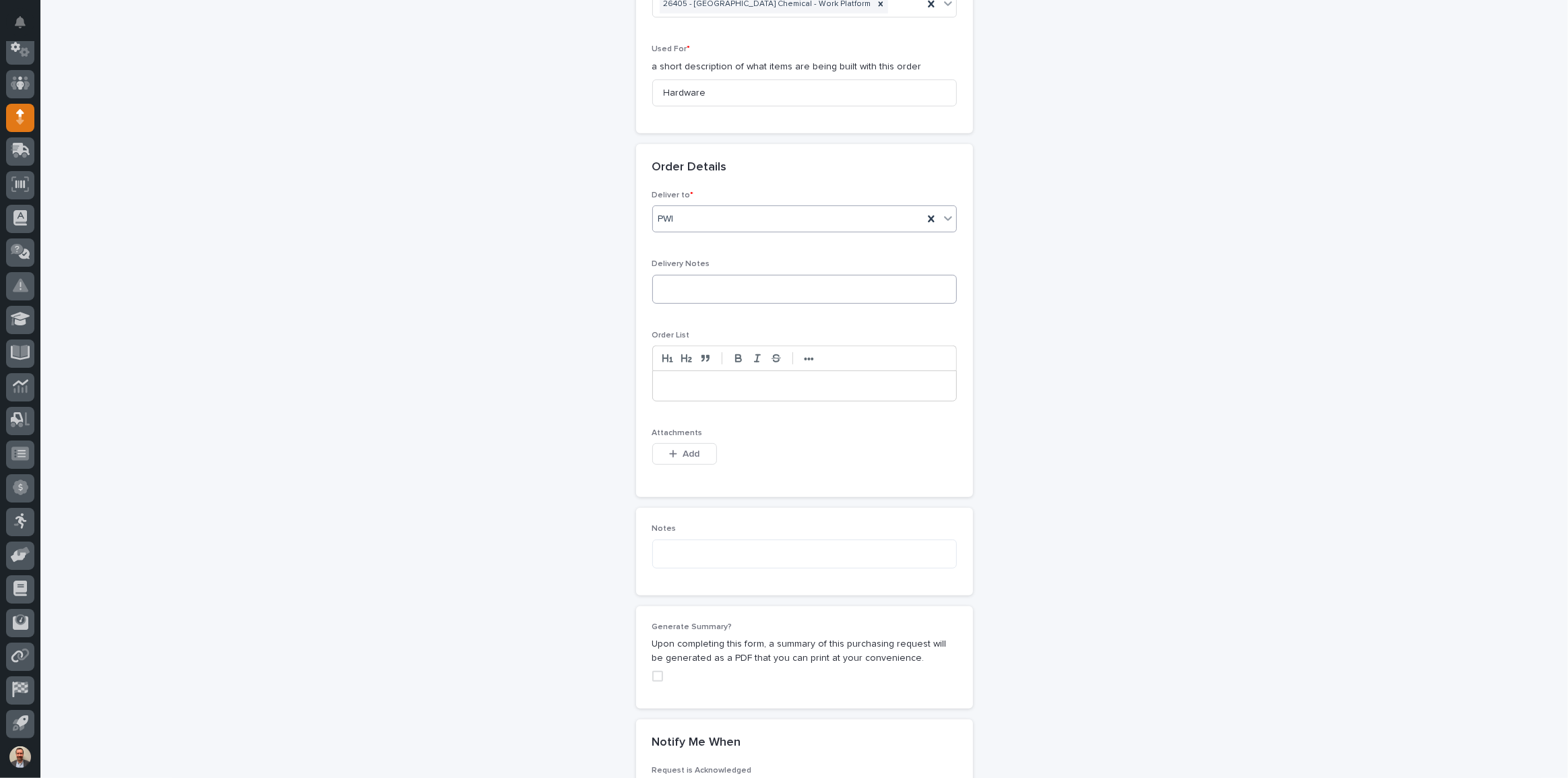
scroll to position [680, 0]
click at [672, 451] on icon "button" at bounding box center [673, 452] width 8 height 9
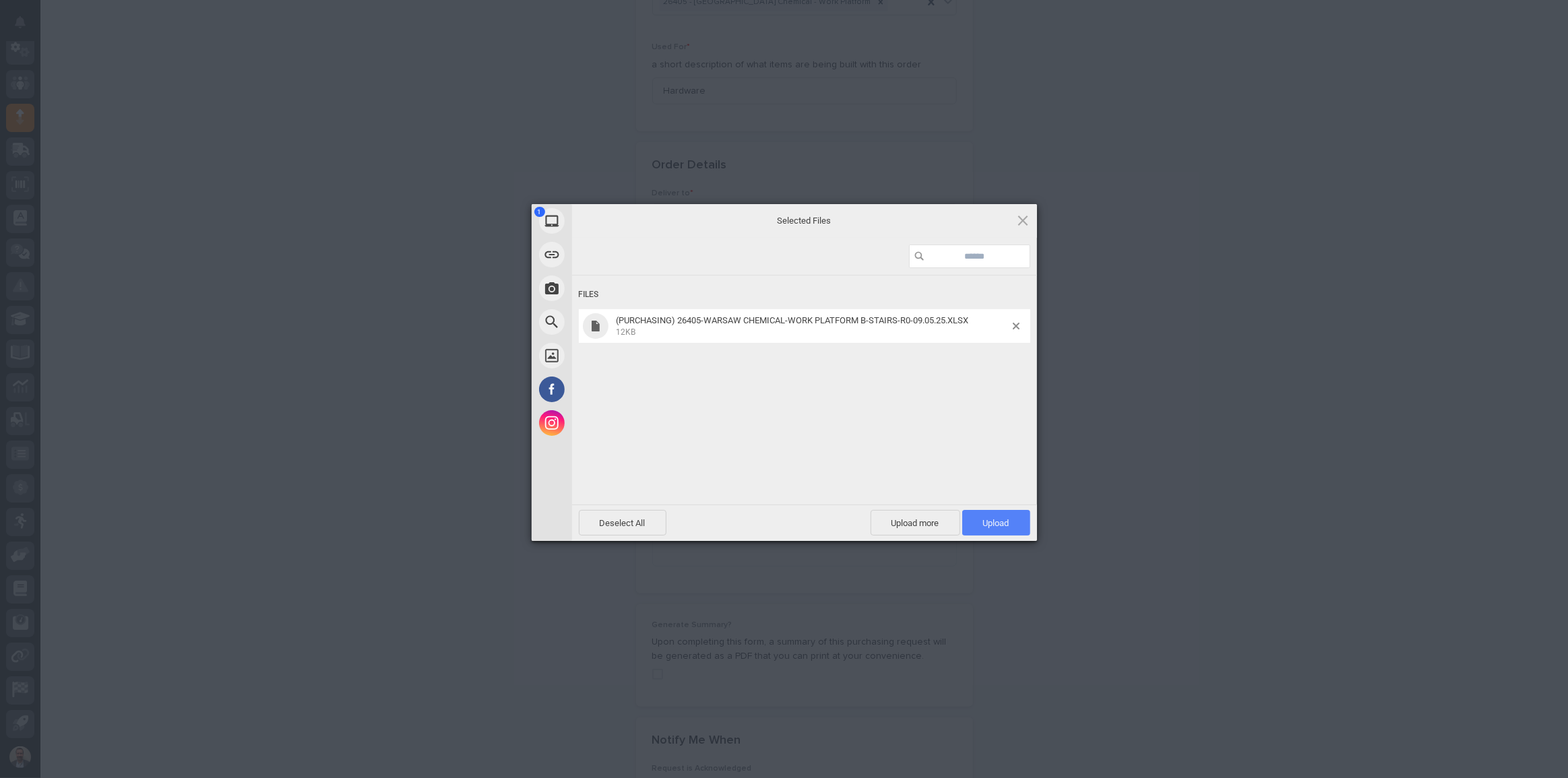
click at [993, 519] on span "Upload 1" at bounding box center [996, 523] width 26 height 10
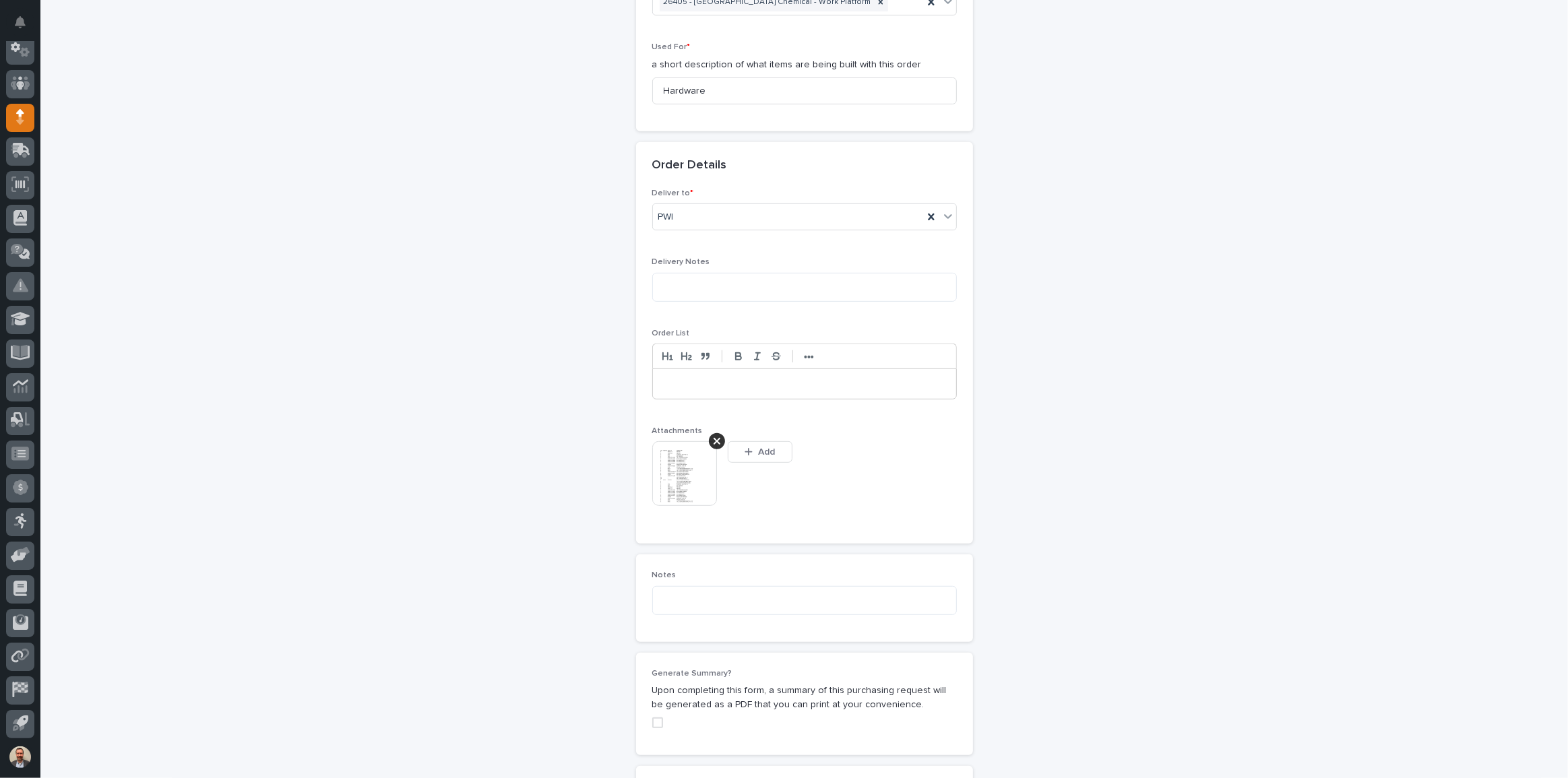
scroll to position [704, 0]
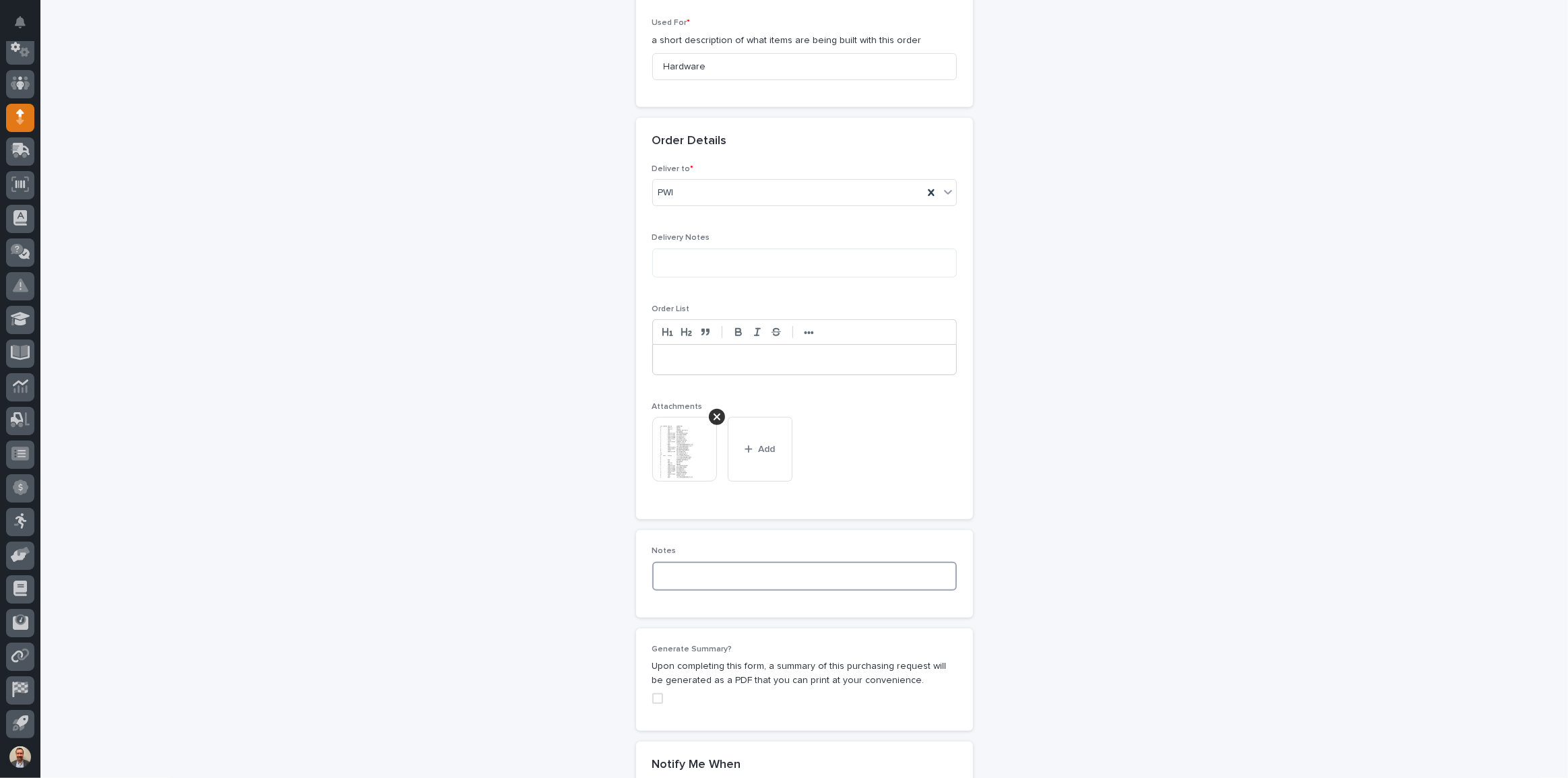
click at [831, 577] on textarea at bounding box center [805, 576] width 305 height 29
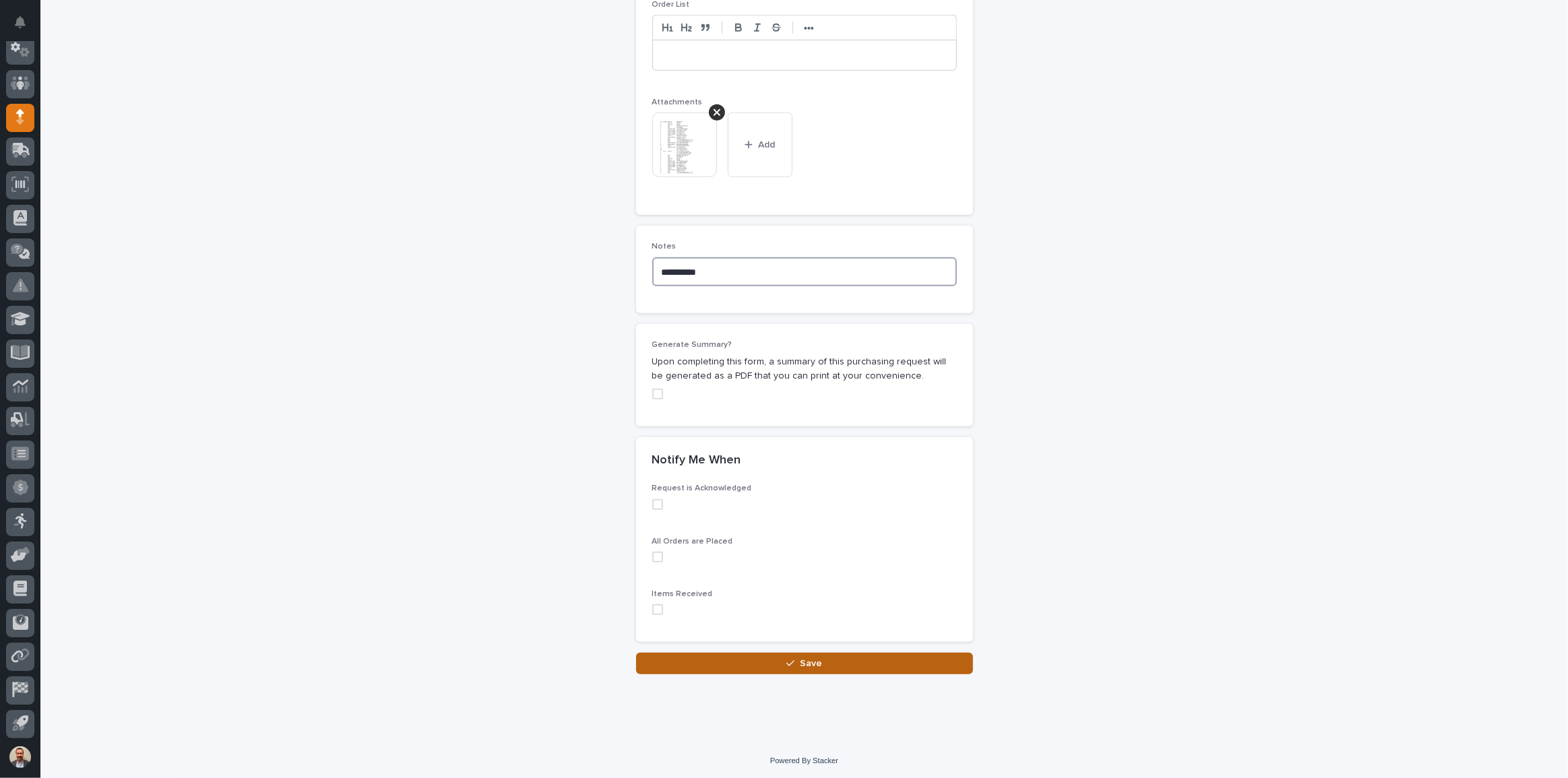
type textarea "**********"
click at [813, 659] on span "Save" at bounding box center [811, 664] width 22 height 12
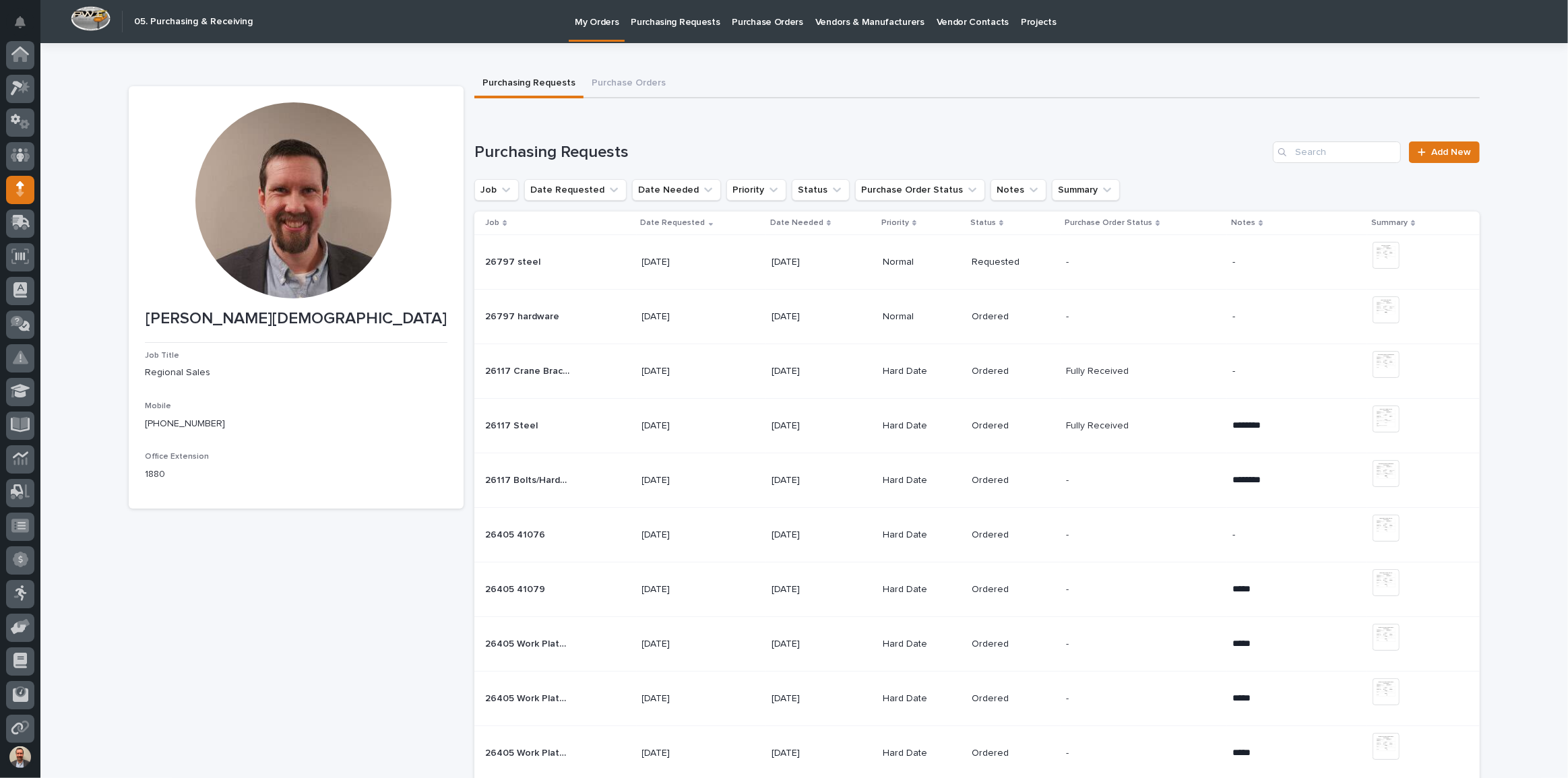
scroll to position [72, 0]
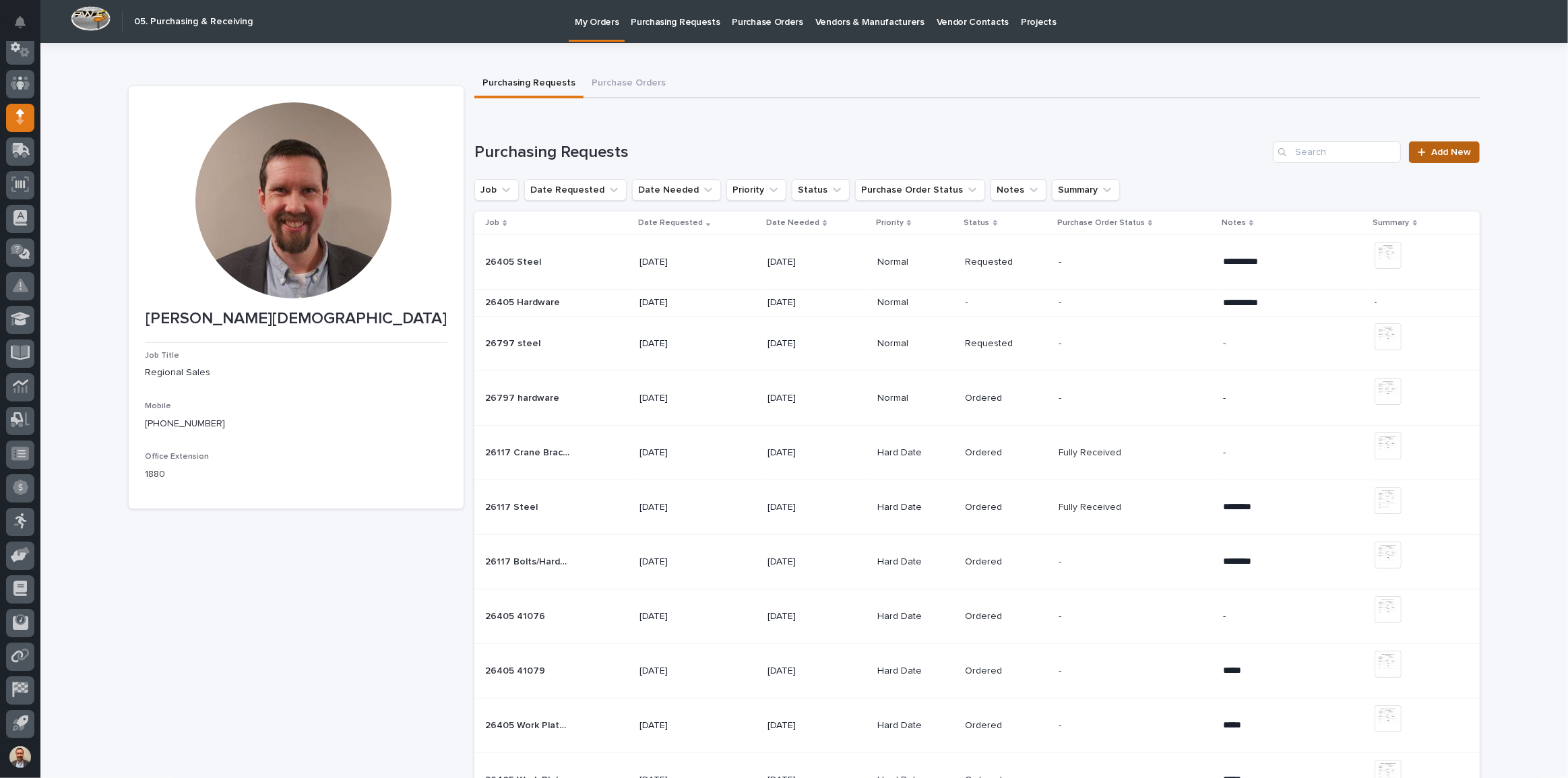
click at [1451, 155] on span "Add New" at bounding box center [1451, 152] width 40 height 9
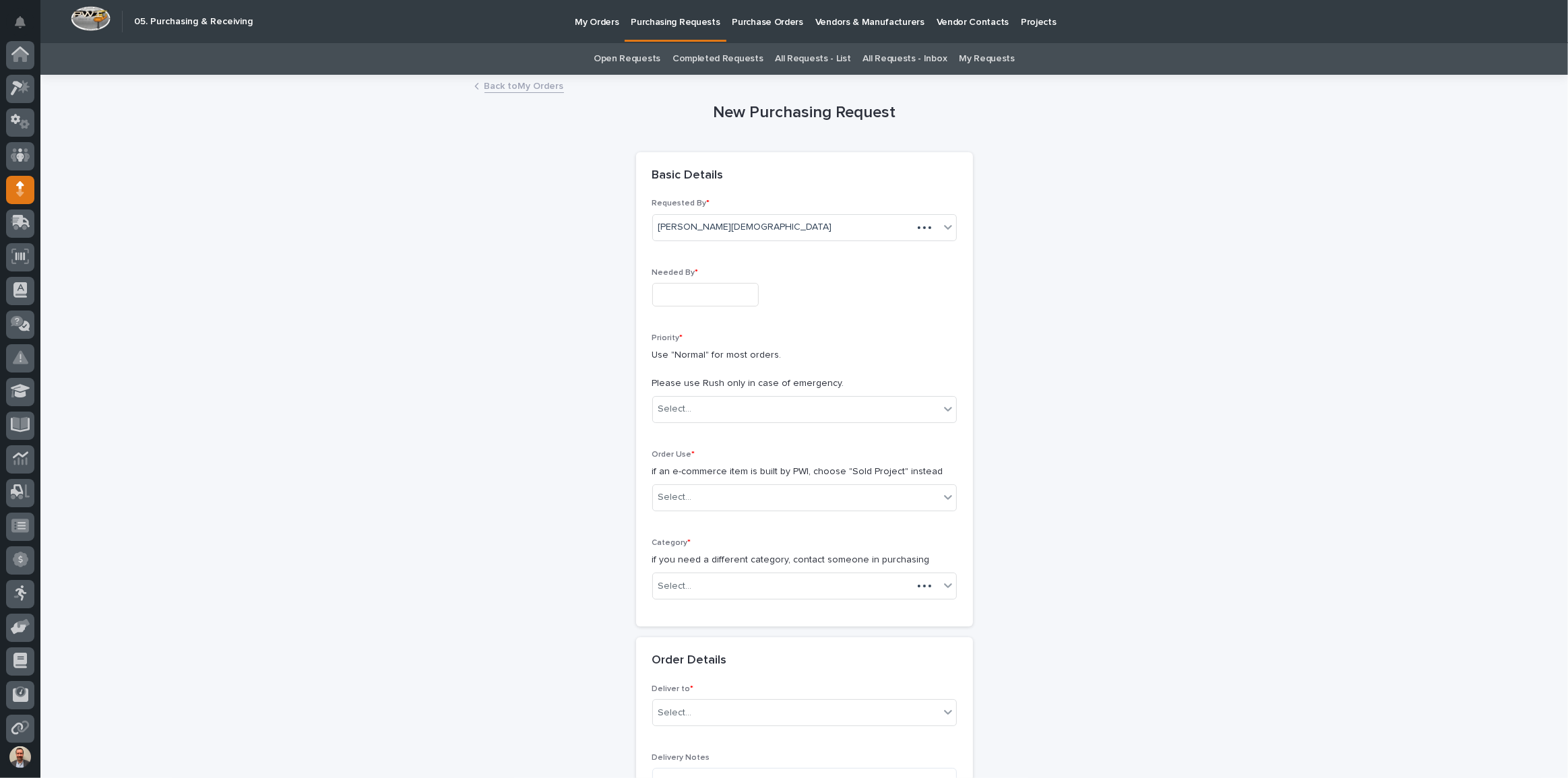
scroll to position [72, 0]
click at [706, 296] on input "text" at bounding box center [705, 295] width 106 height 24
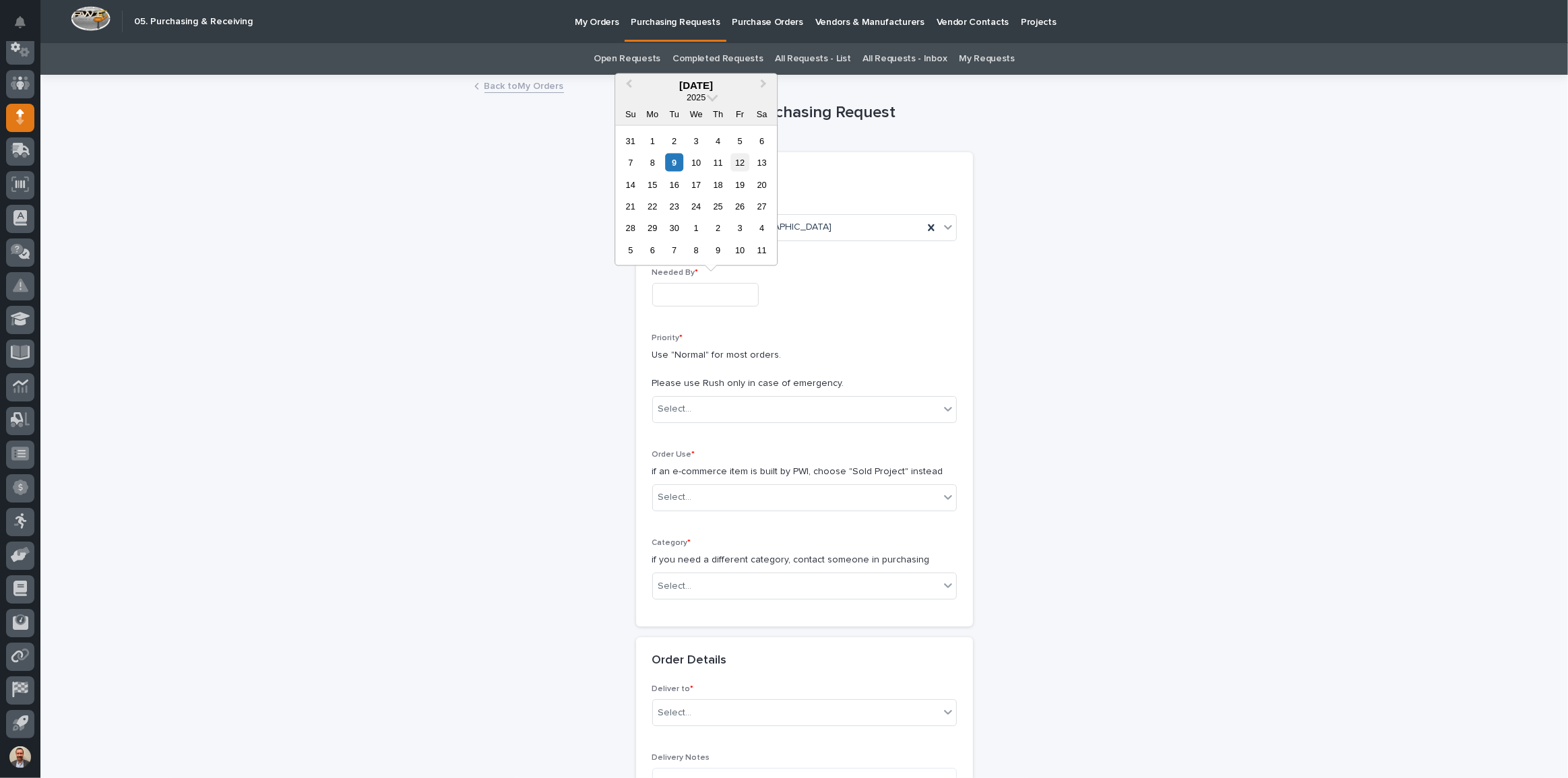
click at [742, 162] on div "12" at bounding box center [740, 163] width 18 height 18
type input "**********"
click at [820, 407] on div "Select..." at bounding box center [796, 410] width 286 height 22
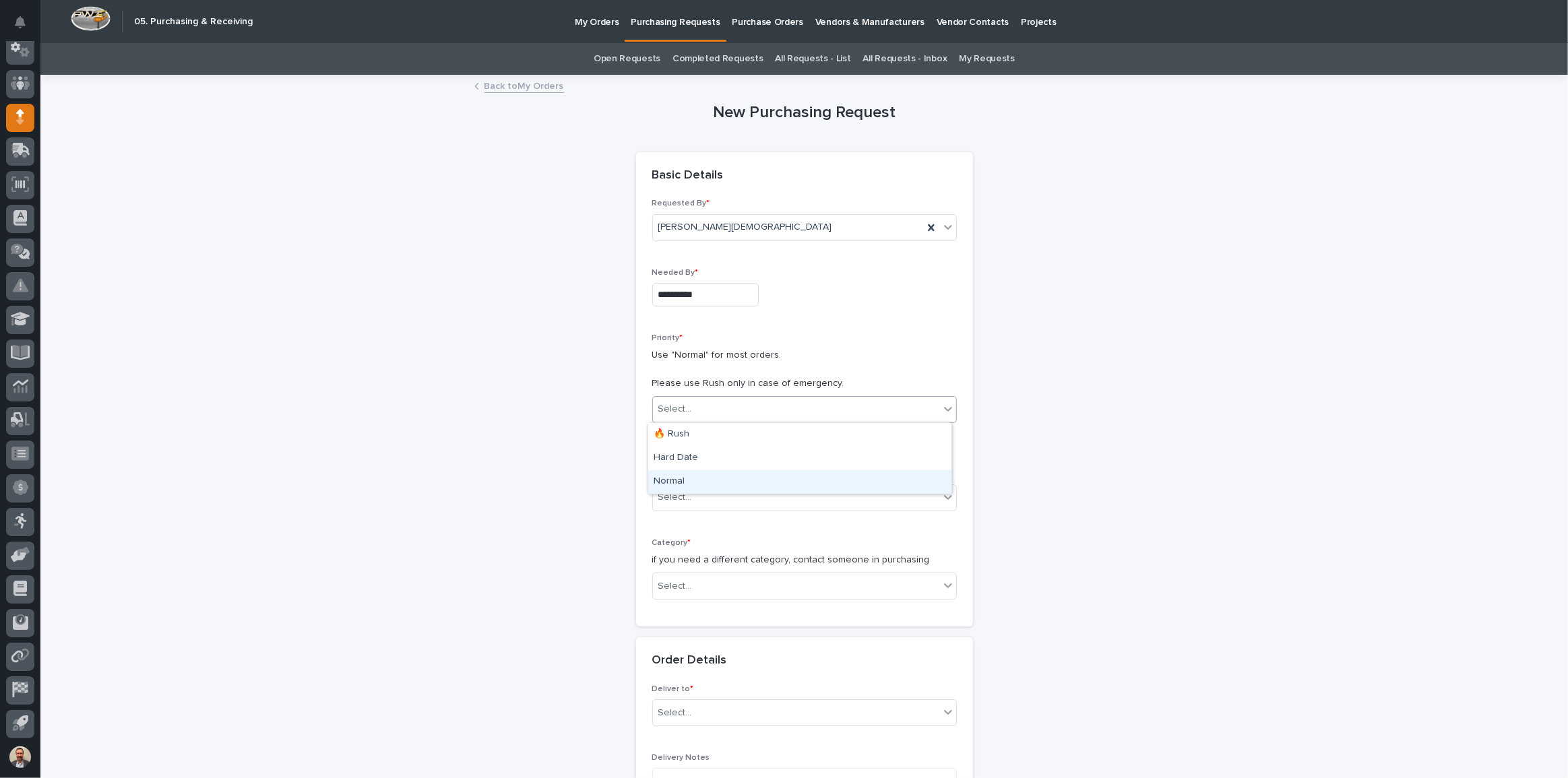
click at [822, 480] on div "Normal" at bounding box center [800, 483] width 304 height 24
click at [814, 492] on div "Select..." at bounding box center [796, 497] width 286 height 22
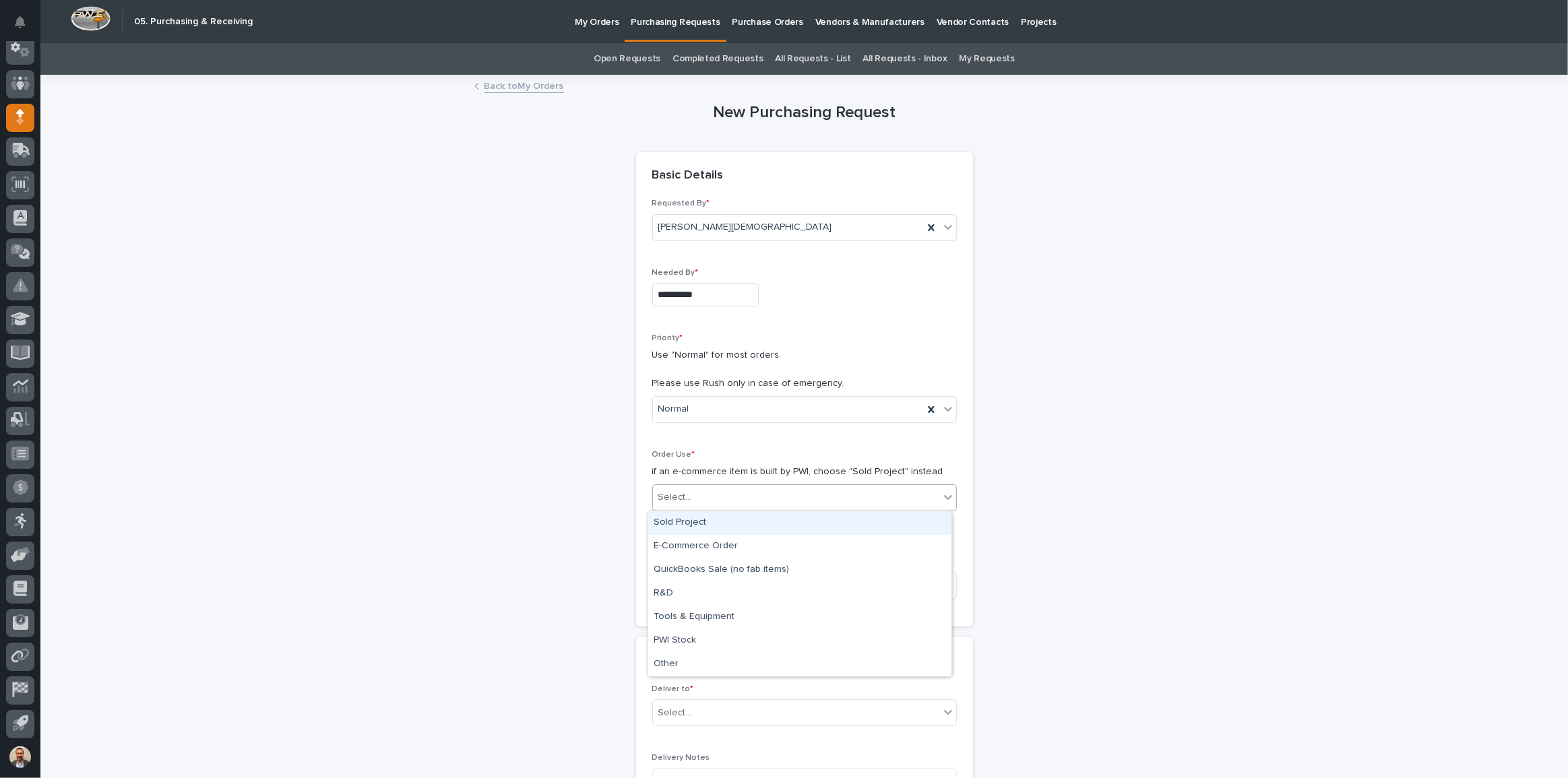
click at [803, 524] on div "Sold Project" at bounding box center [800, 523] width 304 height 24
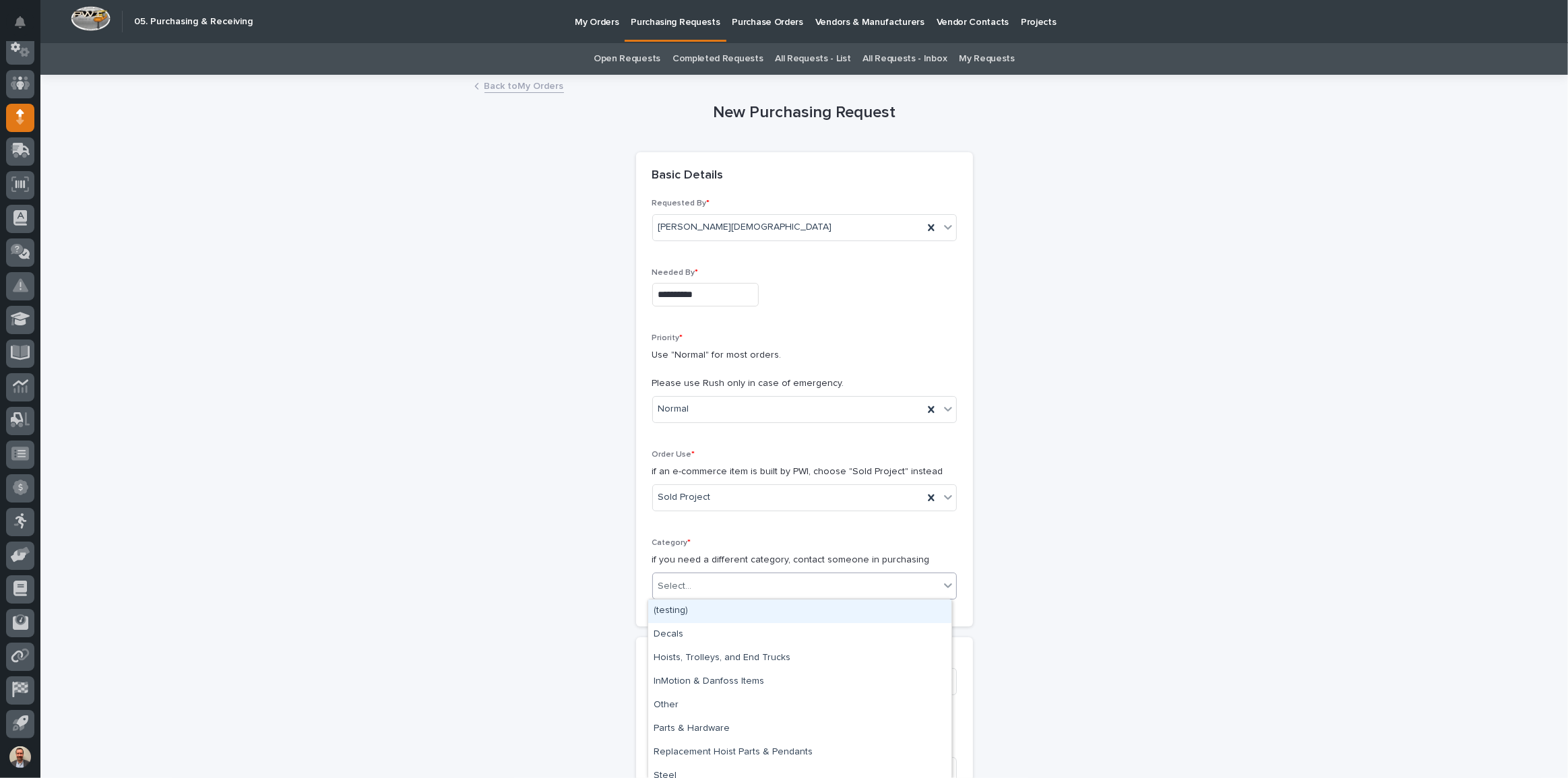
click at [796, 585] on div "Select..." at bounding box center [796, 587] width 286 height 22
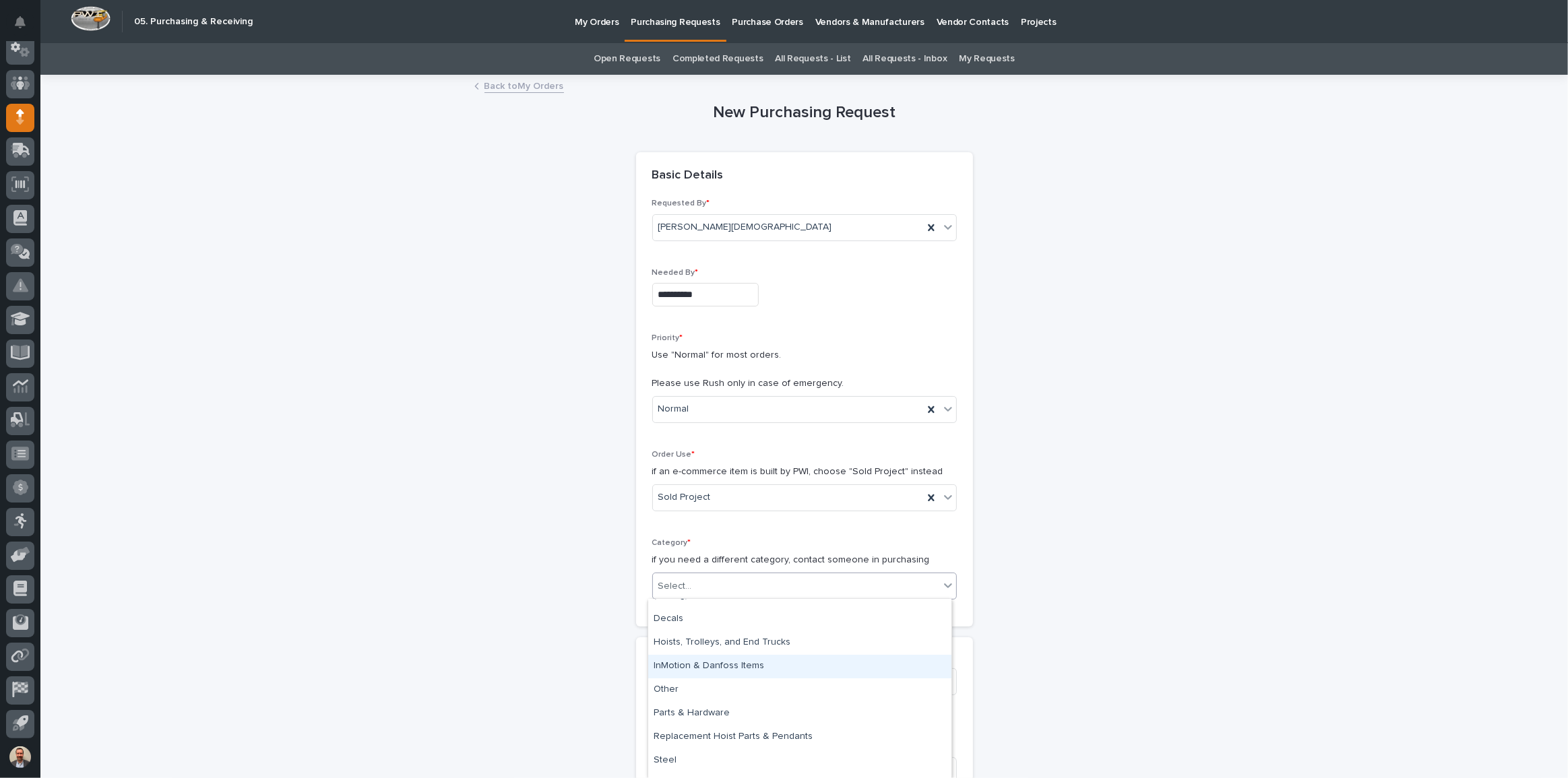
scroll to position [17, 0]
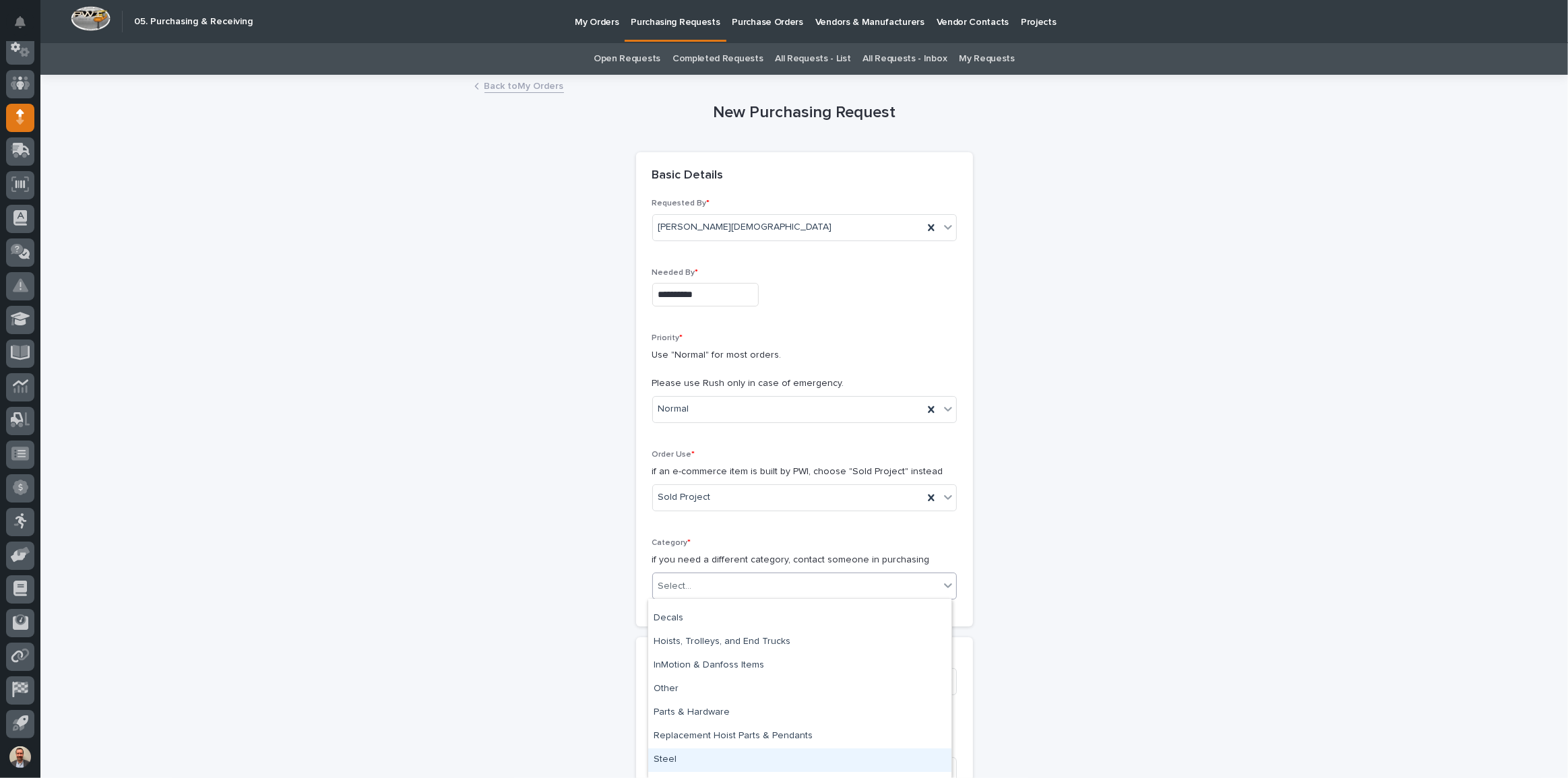
click at [802, 759] on div "Steel" at bounding box center [800, 760] width 304 height 24
click at [748, 673] on div "Select..." at bounding box center [796, 682] width 286 height 22
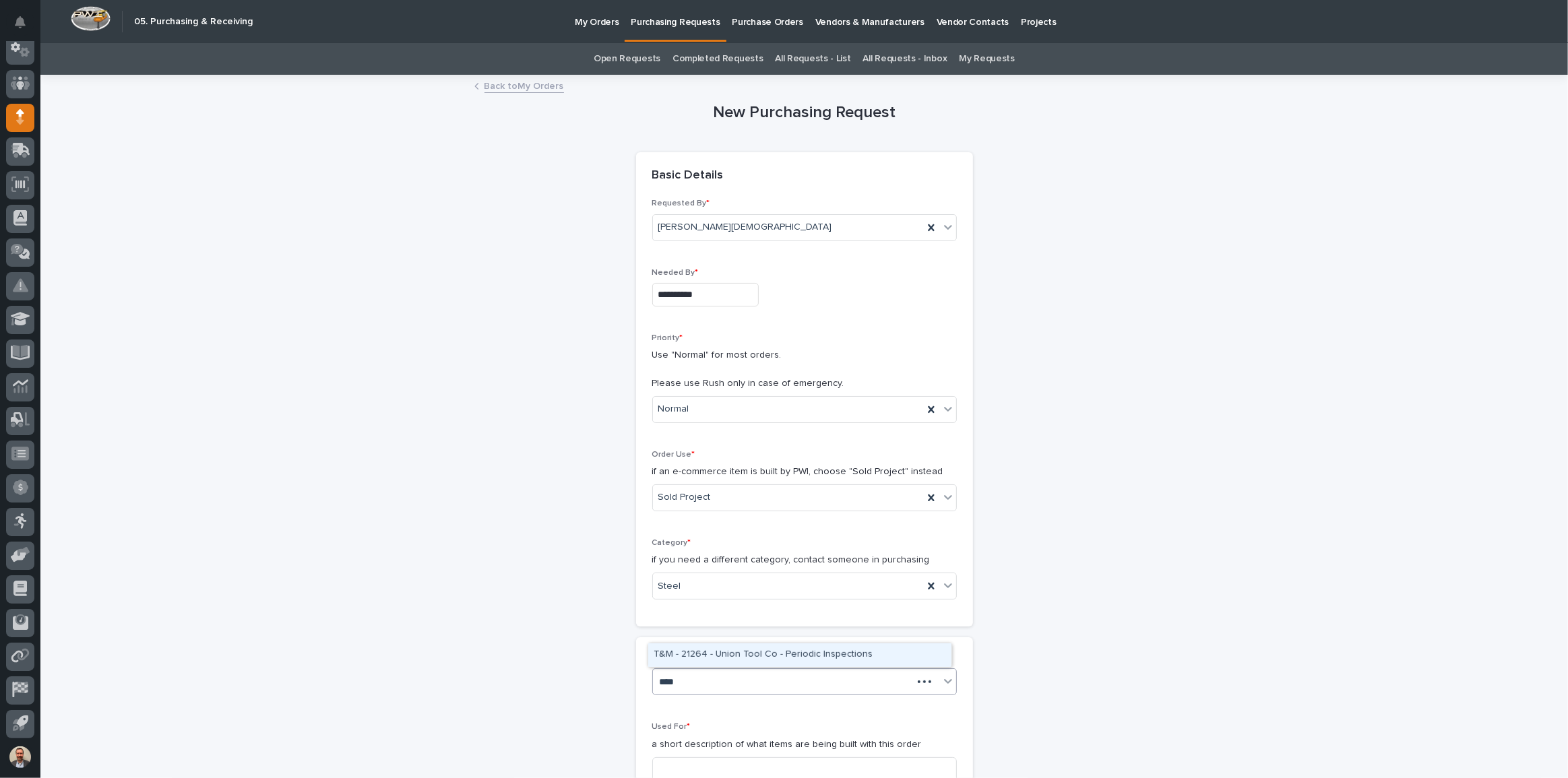
type input "*****"
click at [746, 649] on div "26405 - [GEOGRAPHIC_DATA] Chemical - Work Platform" at bounding box center [800, 655] width 304 height 24
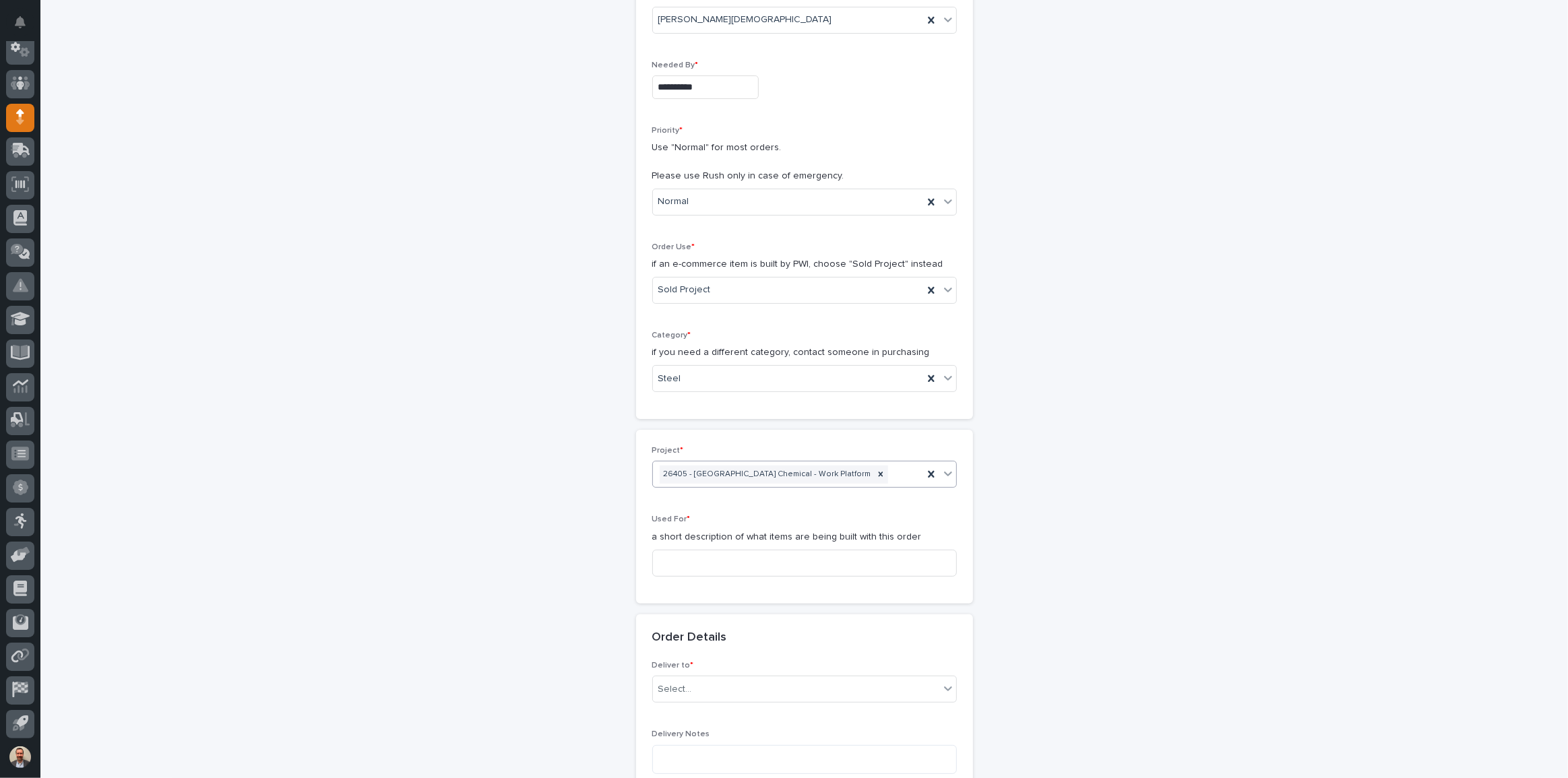
scroll to position [214, 0]
click at [703, 551] on input at bounding box center [805, 557] width 305 height 27
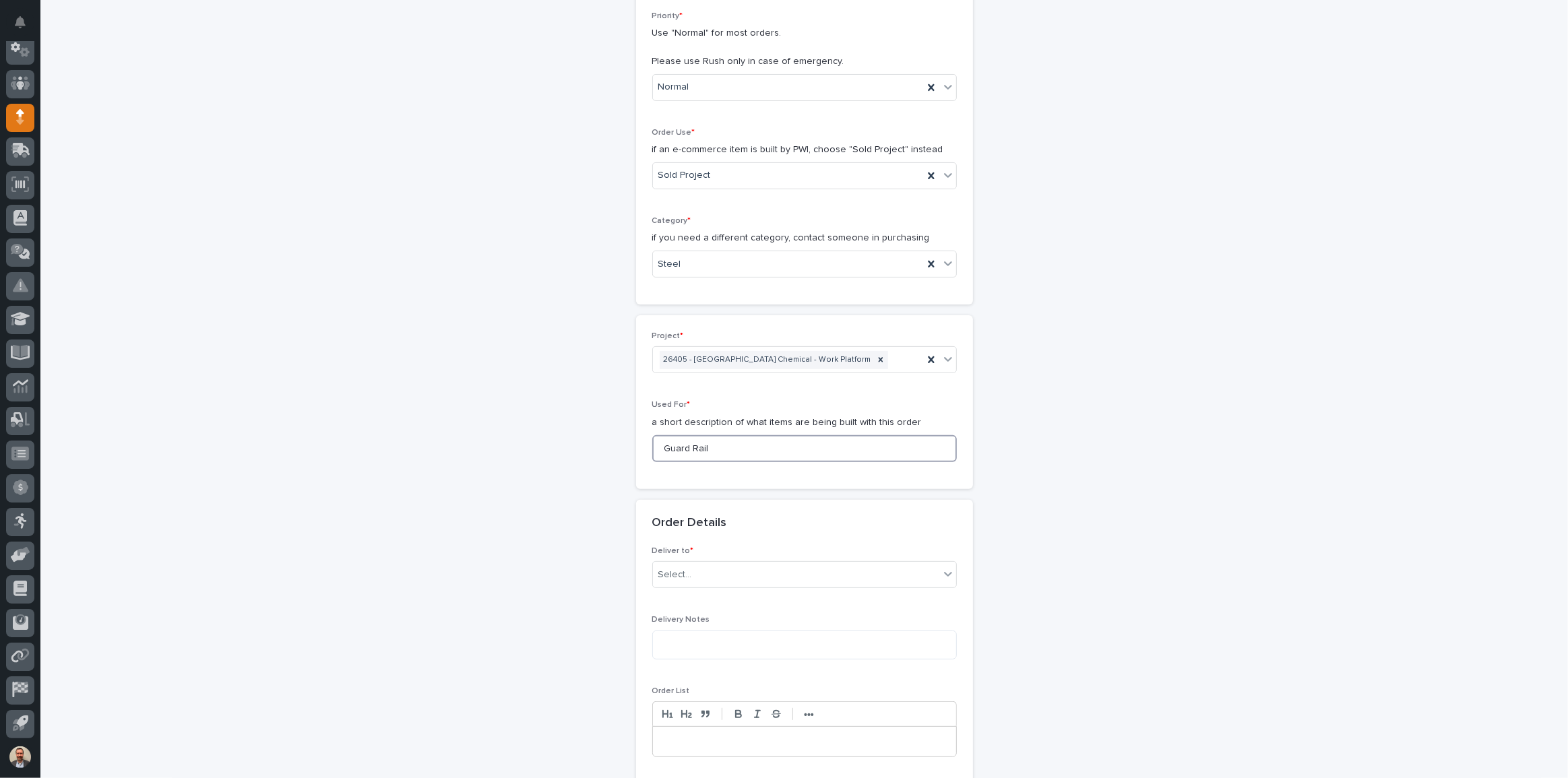
scroll to position [323, 0]
type input "Guard Rail"
click at [704, 566] on div "Select..." at bounding box center [796, 575] width 286 height 22
click at [704, 596] on div "PWI" at bounding box center [800, 600] width 304 height 24
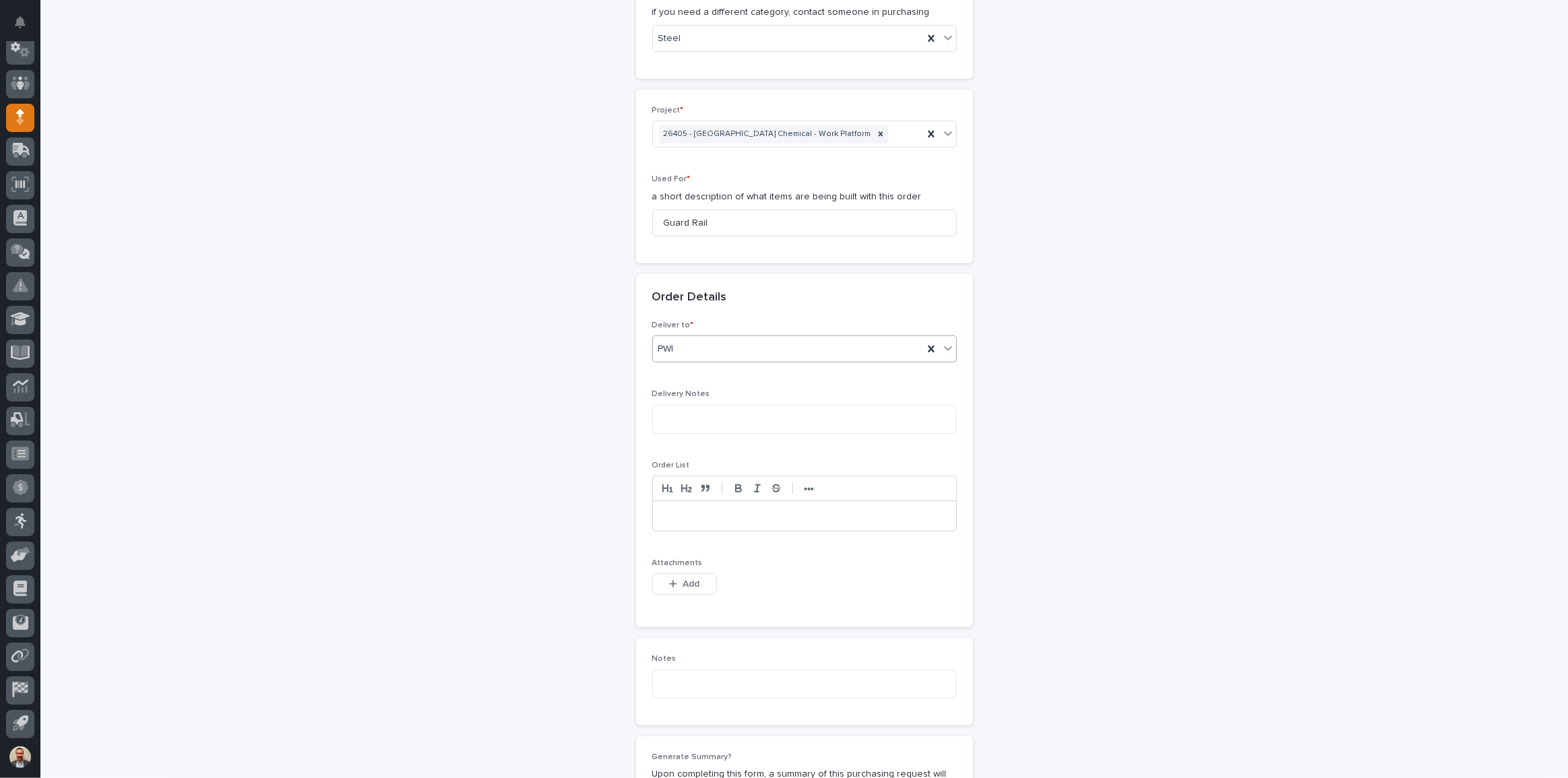
scroll to position [549, 0]
click at [669, 579] on icon "button" at bounding box center [673, 583] width 8 height 9
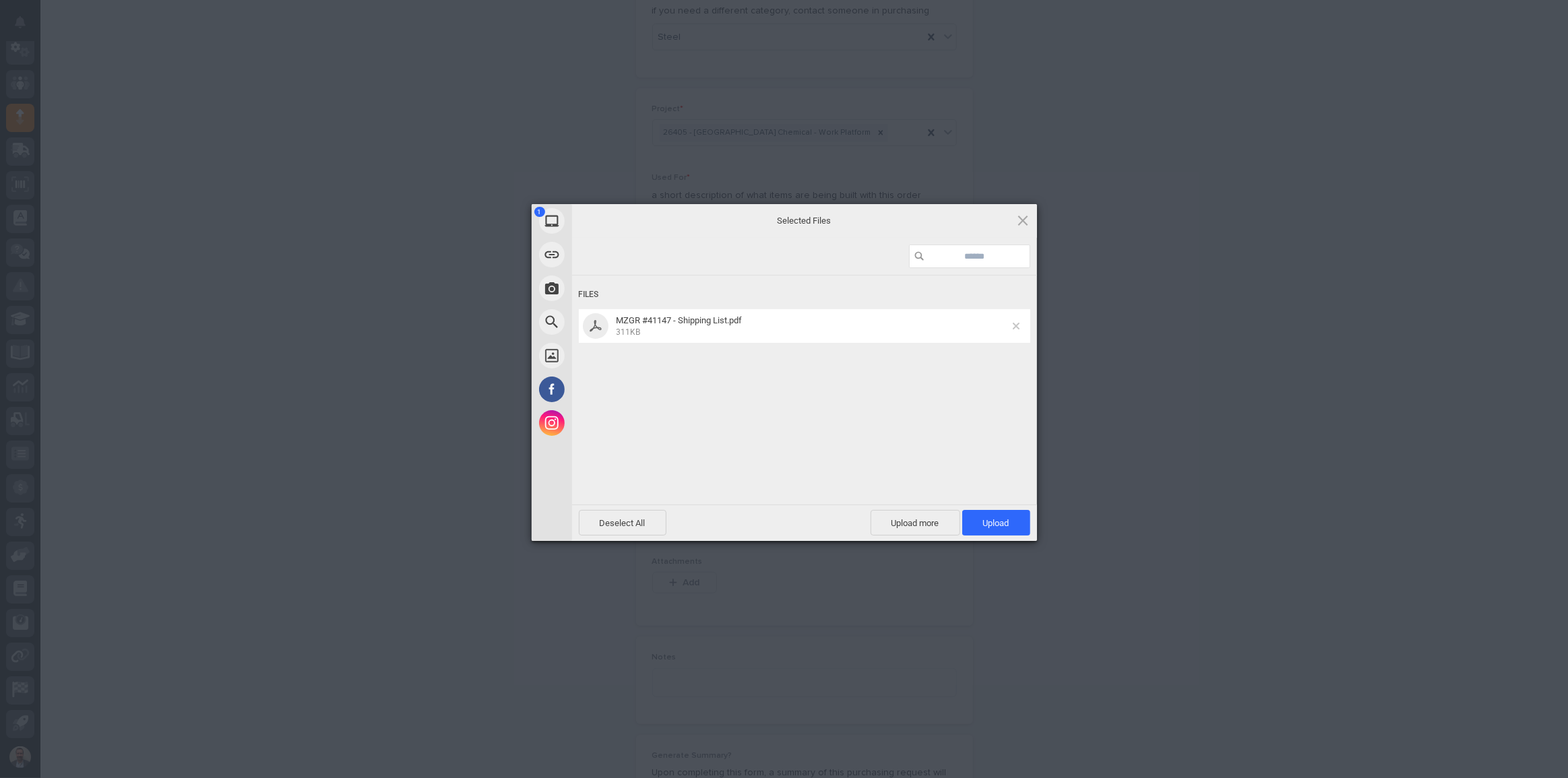
click at [1018, 325] on span at bounding box center [1016, 326] width 6 height 6
click at [1015, 324] on span at bounding box center [1016, 326] width 6 height 6
click at [998, 520] on span "Upload 1" at bounding box center [996, 523] width 26 height 10
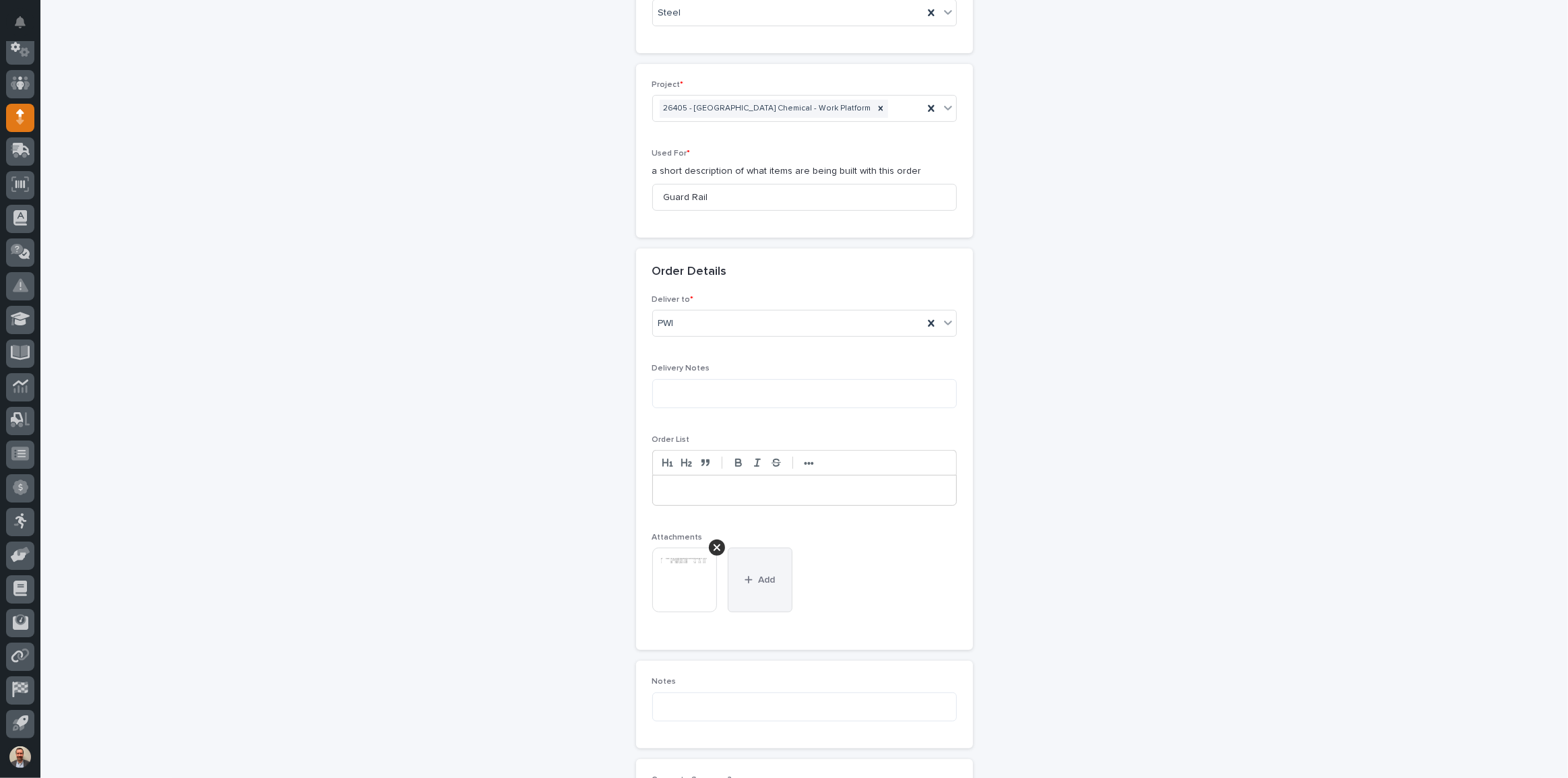
click at [766, 576] on span "Add" at bounding box center [767, 580] width 17 height 12
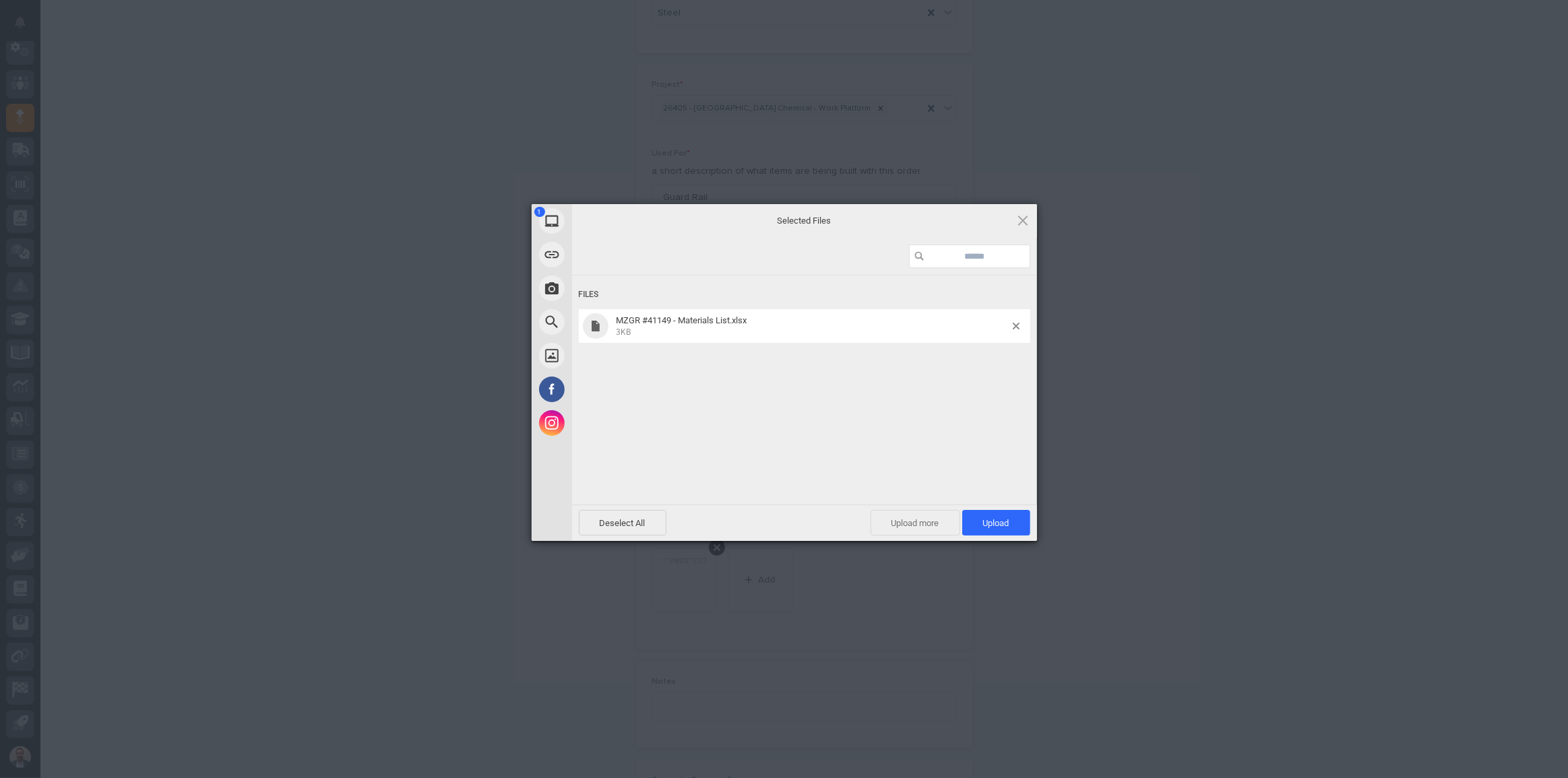
click at [922, 526] on span "Upload more" at bounding box center [916, 523] width 90 height 26
click at [896, 523] on span "Upload more" at bounding box center [900, 523] width 90 height 26
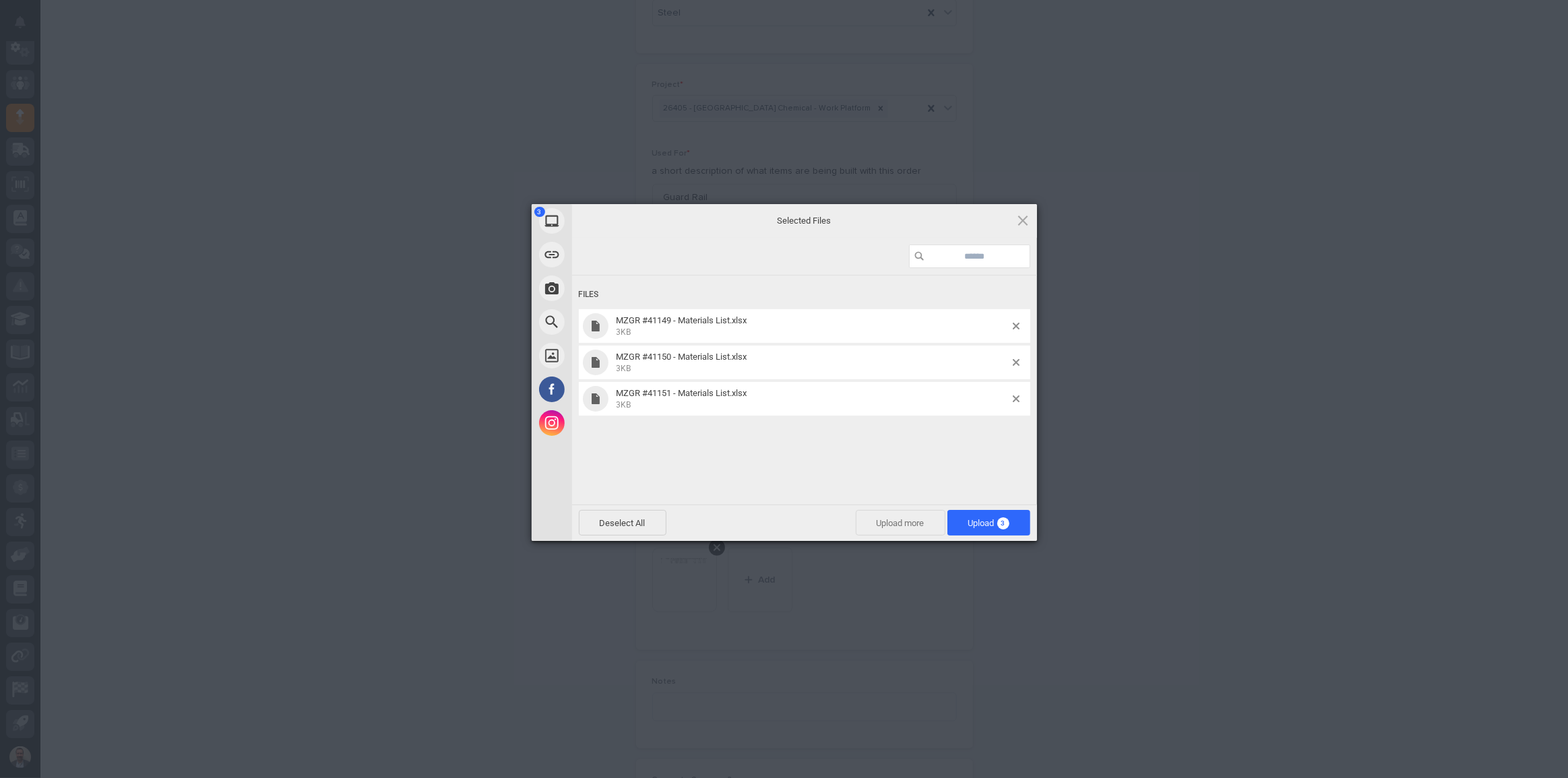
click at [886, 531] on span "Upload more" at bounding box center [900, 523] width 90 height 26
click at [868, 518] on span "Upload more" at bounding box center [900, 523] width 90 height 26
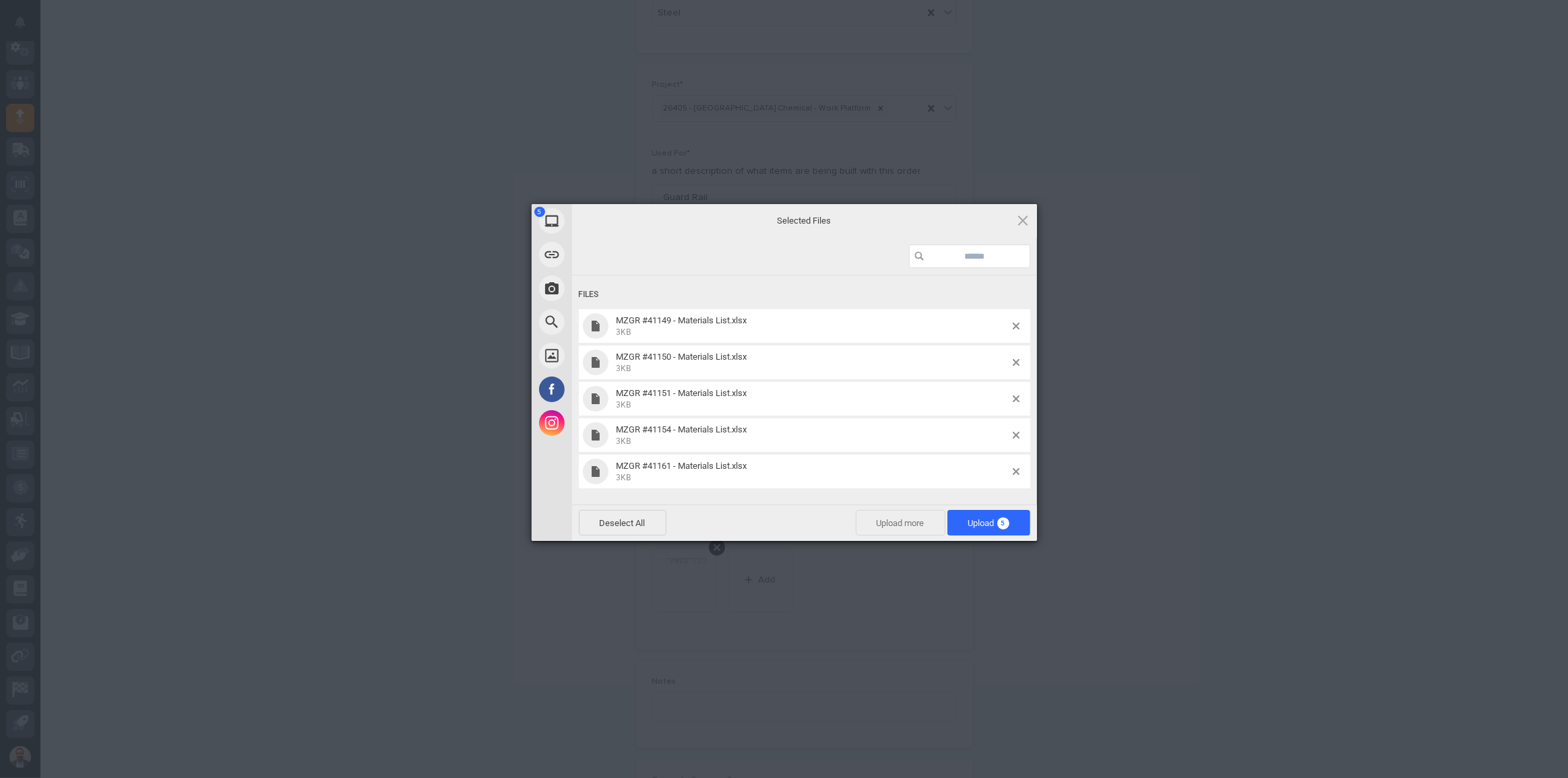
click at [880, 521] on span "Upload more" at bounding box center [900, 523] width 90 height 26
click at [892, 523] on span "Upload more" at bounding box center [900, 523] width 90 height 26
click at [883, 526] on span "Upload more" at bounding box center [900, 523] width 90 height 26
click at [896, 531] on span "Upload more" at bounding box center [900, 523] width 90 height 26
click at [880, 519] on span "Upload more" at bounding box center [900, 523] width 90 height 26
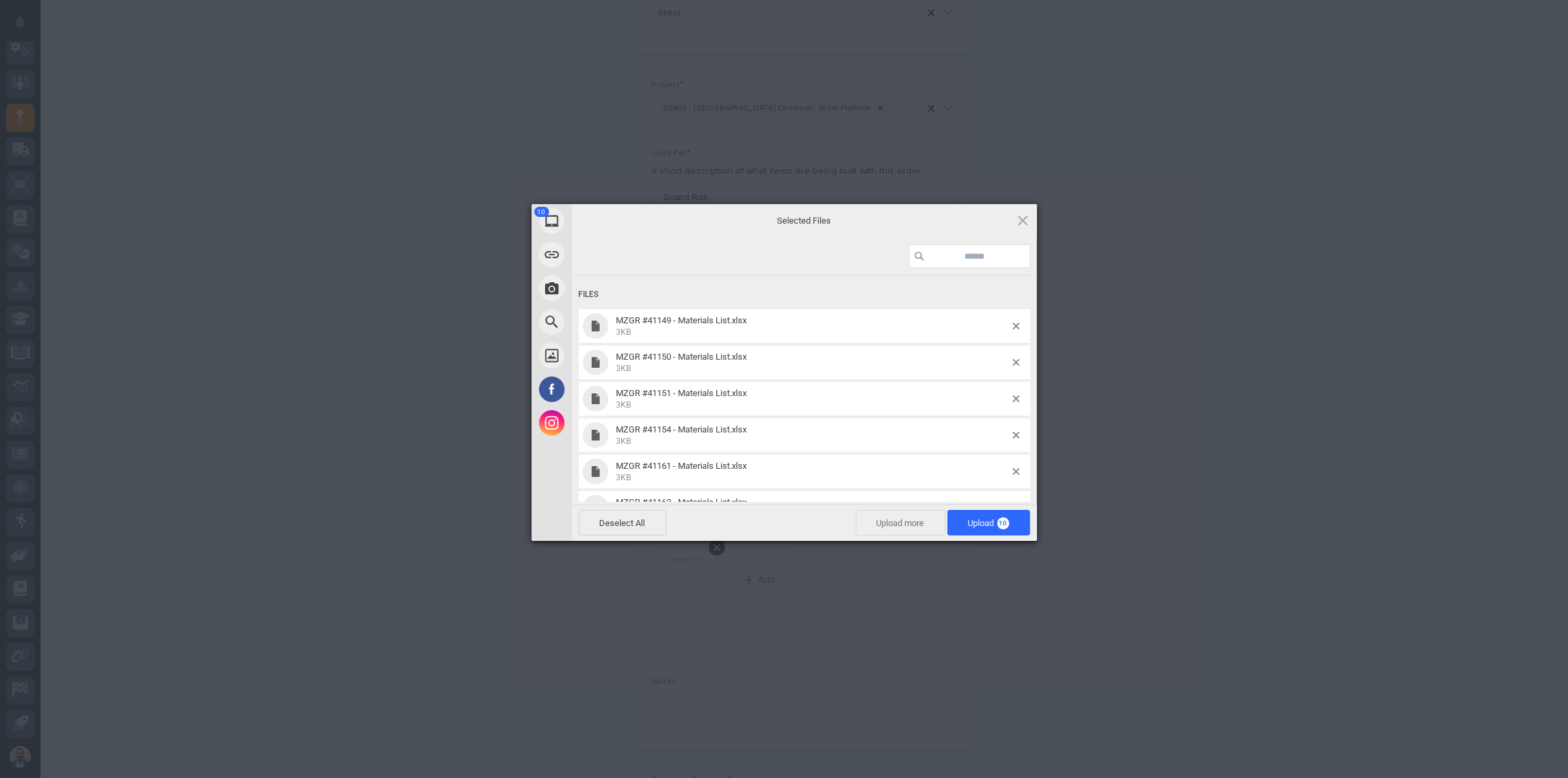
click at [889, 526] on span "Upload more" at bounding box center [900, 523] width 90 height 26
click at [898, 526] on span "Upload more" at bounding box center [900, 523] width 90 height 26
click at [891, 528] on span "Upload more" at bounding box center [900, 523] width 90 height 26
click at [984, 519] on span "Upload 13" at bounding box center [988, 523] width 42 height 10
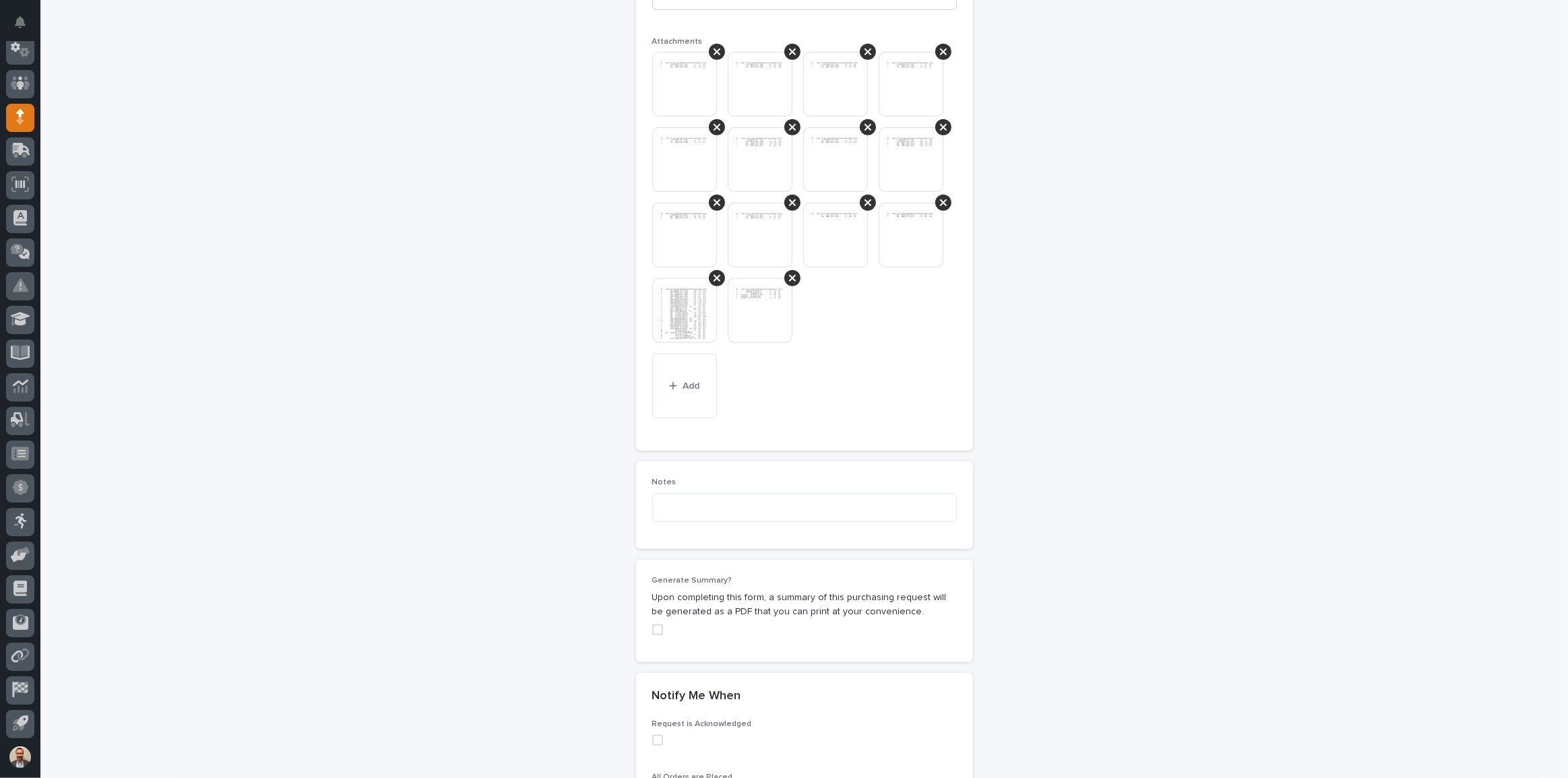
scroll to position [1071, 0]
click at [822, 506] on textarea at bounding box center [805, 507] width 305 height 29
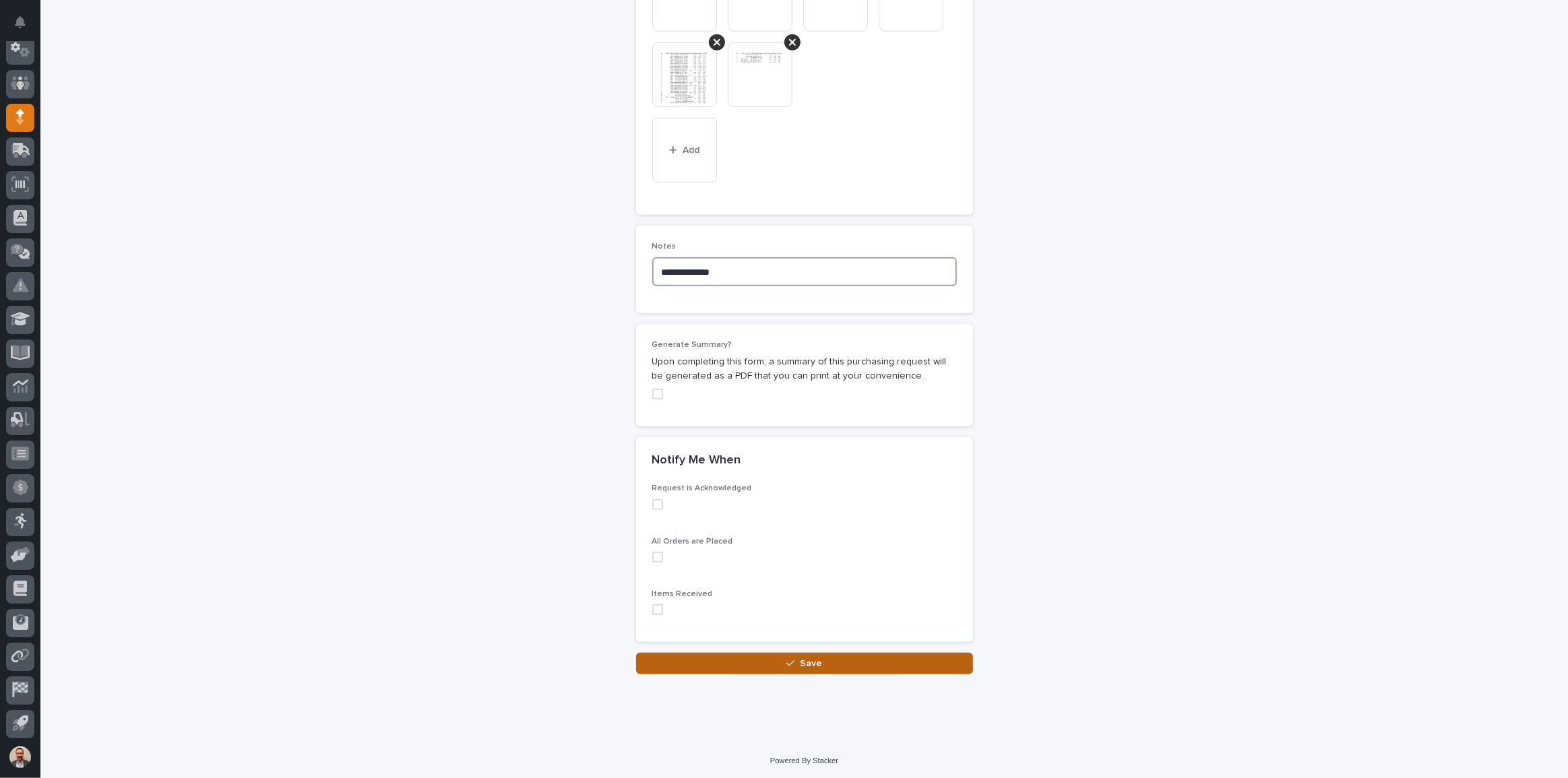
type textarea "**********"
click at [896, 666] on button "Save" at bounding box center [804, 664] width 337 height 21
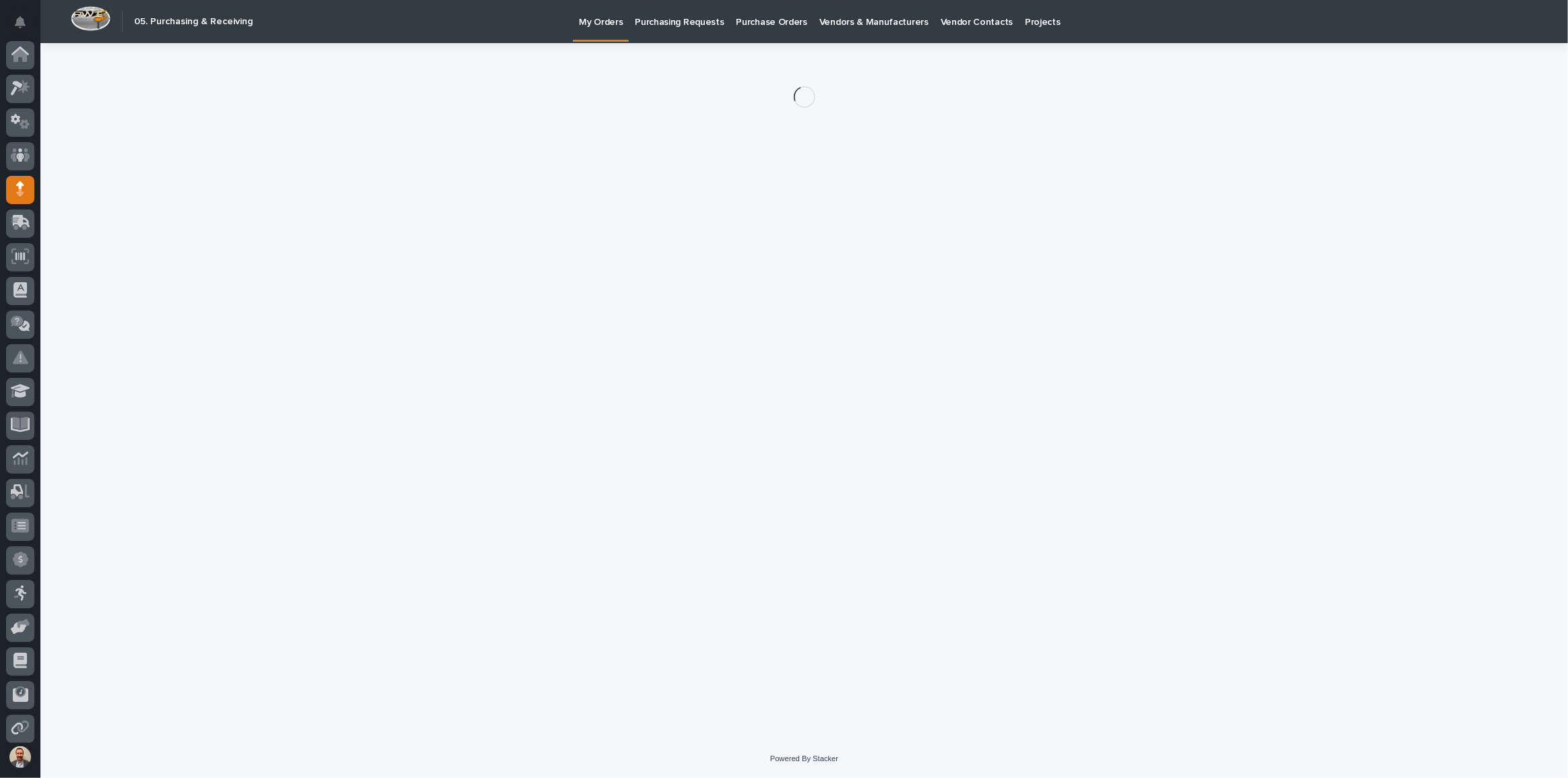
scroll to position [72, 0]
